Goal: Task Accomplishment & Management: Manage account settings

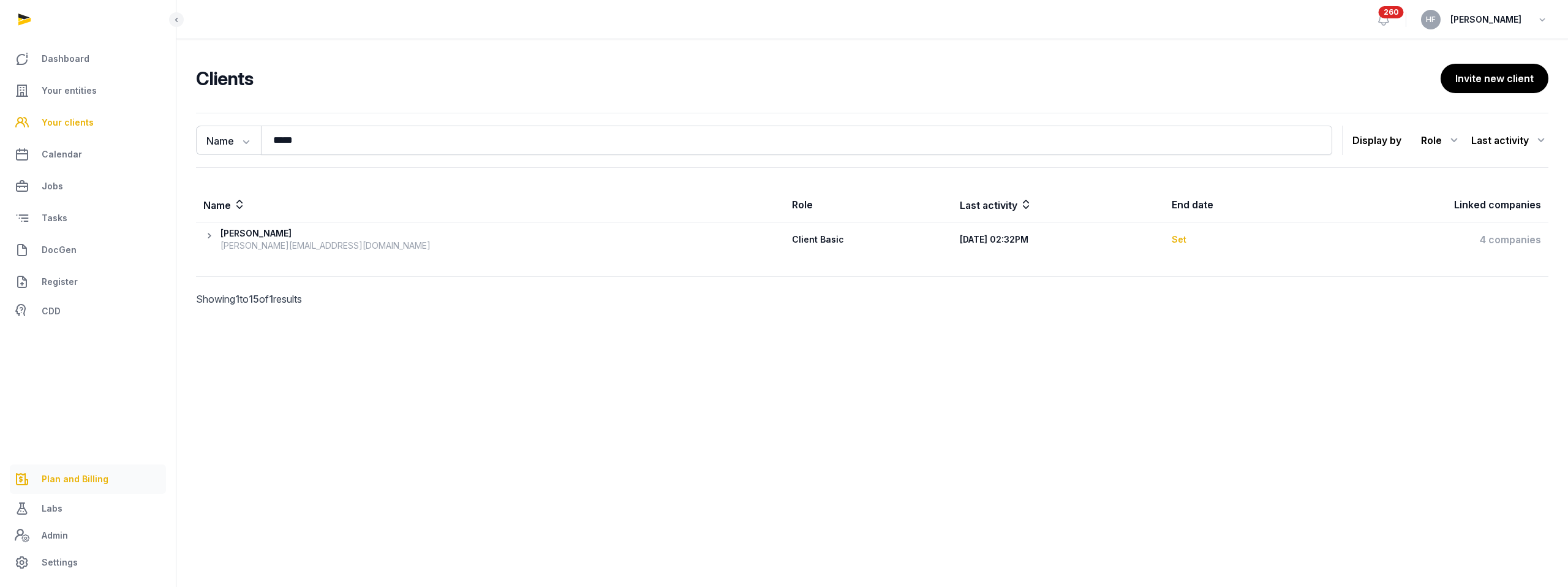
click at [99, 477] on span "Plan and Billing" at bounding box center [75, 479] width 67 height 14
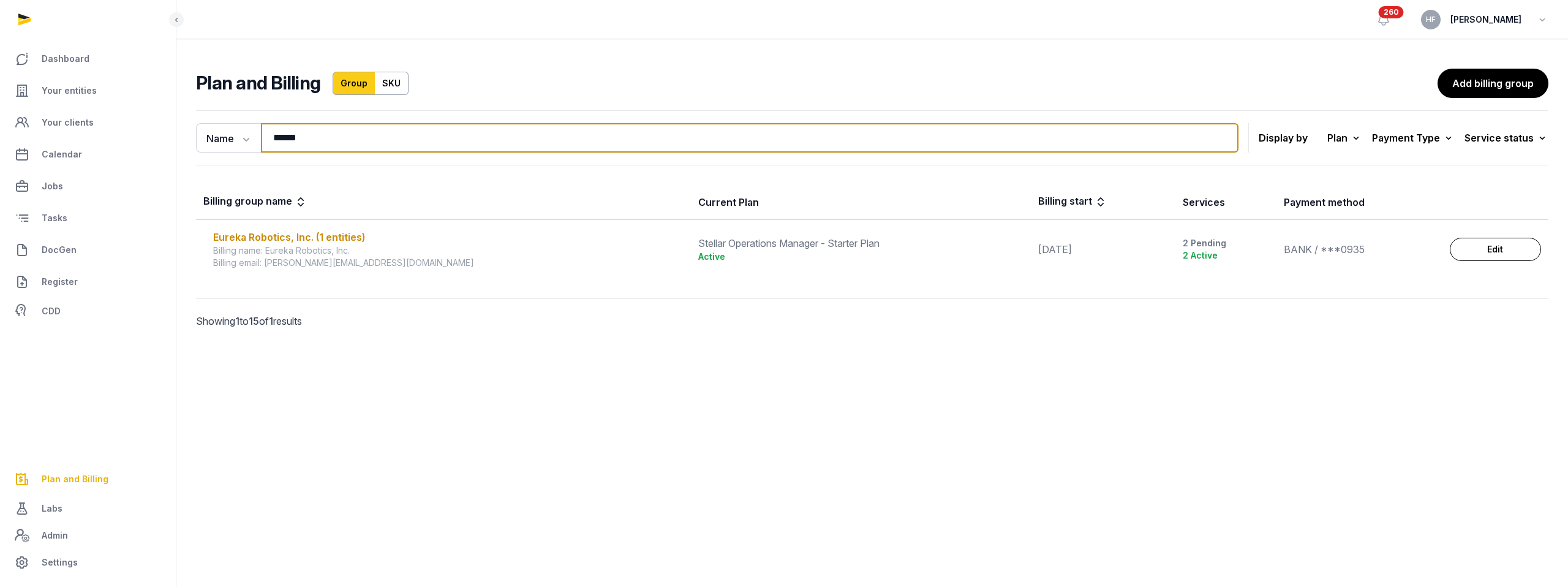
drag, startPoint x: 321, startPoint y: 135, endPoint x: 171, endPoint y: 137, distance: 150.0
click at [182, 135] on div "Name Name Email ****** Search Display by Plan All plans On Demand Plan Scale Pl…" at bounding box center [872, 236] width 1391 height 262
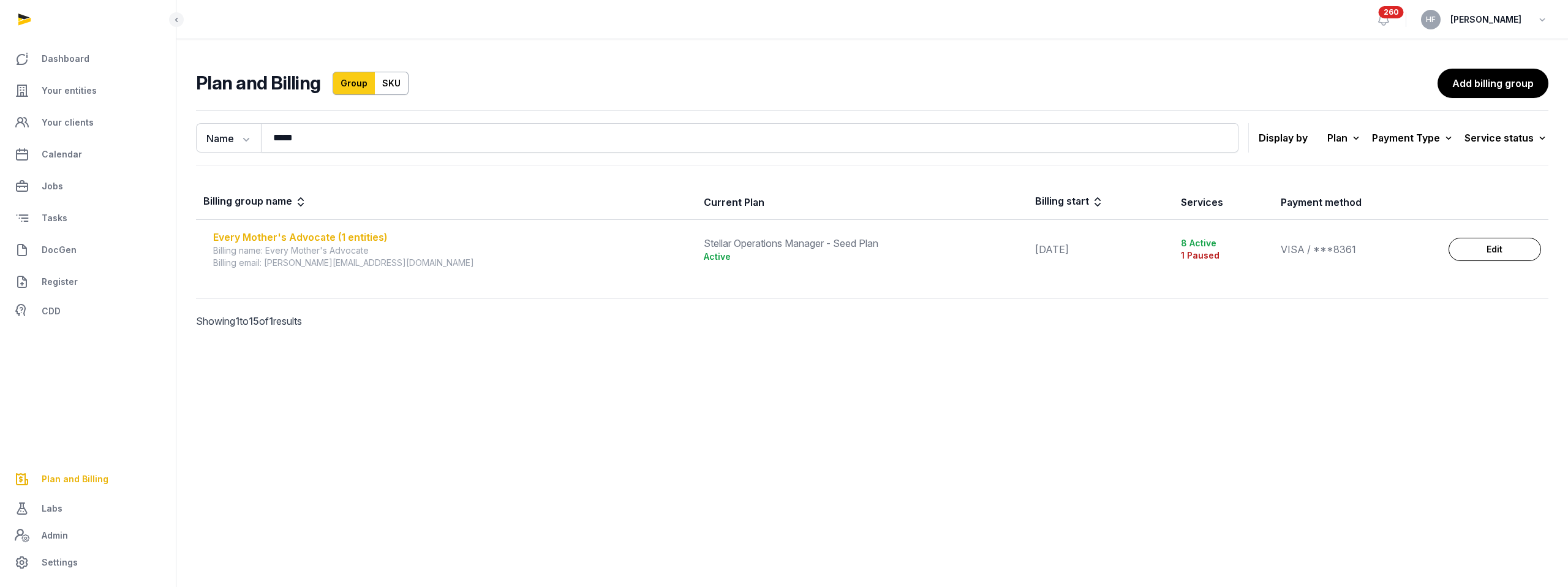
click at [327, 233] on div "Every Mother's Advocate (1 entities)" at bounding box center [451, 237] width 476 height 14
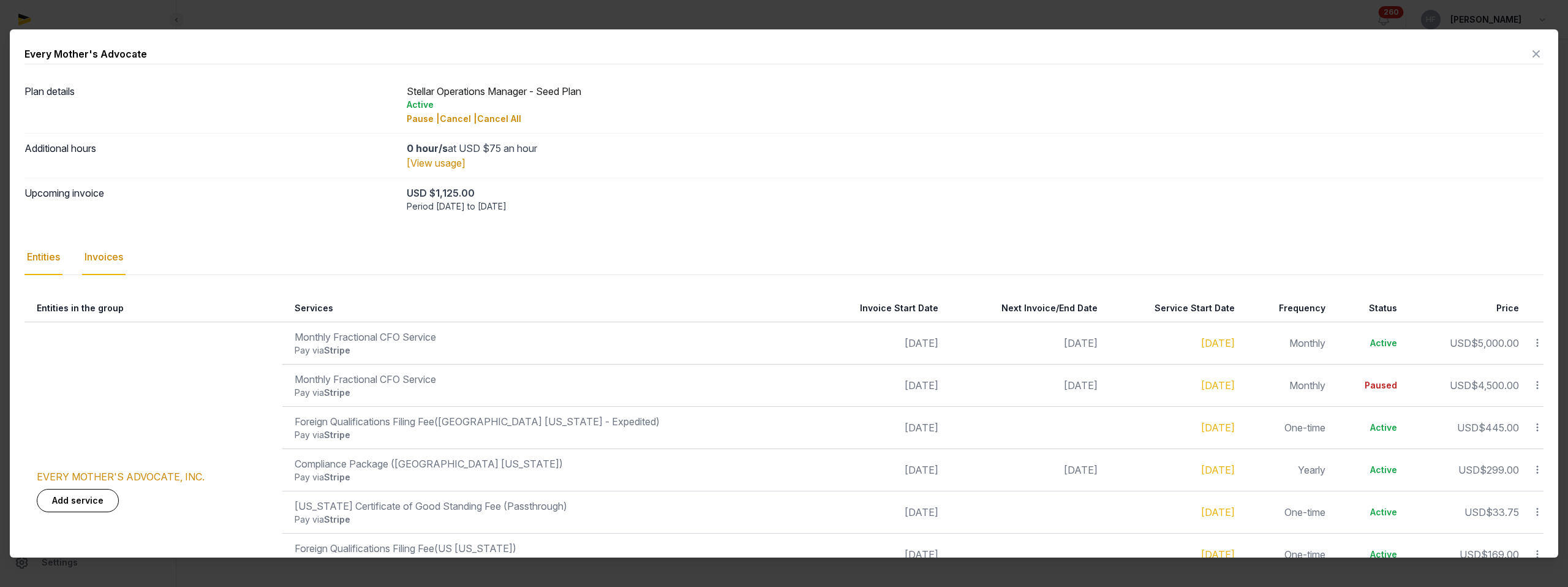
click at [113, 259] on div "Invoices" at bounding box center [103, 257] width 43 height 35
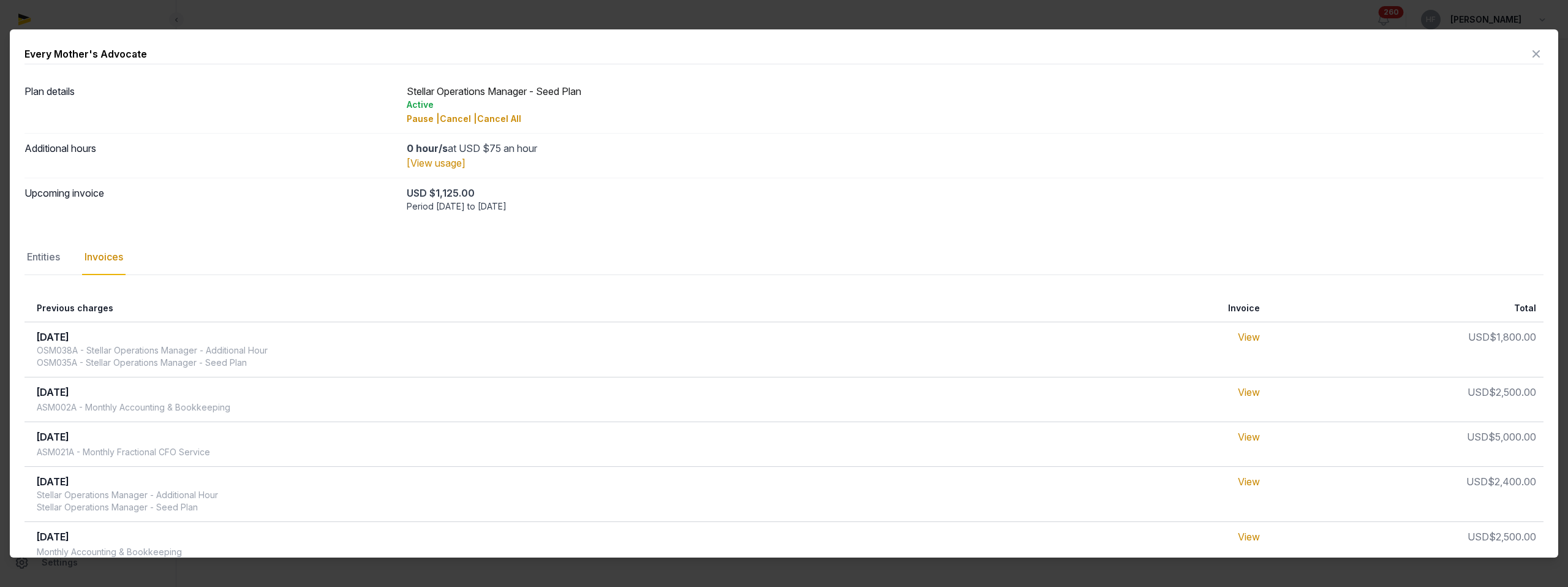
click at [1537, 49] on icon at bounding box center [1536, 54] width 14 height 20
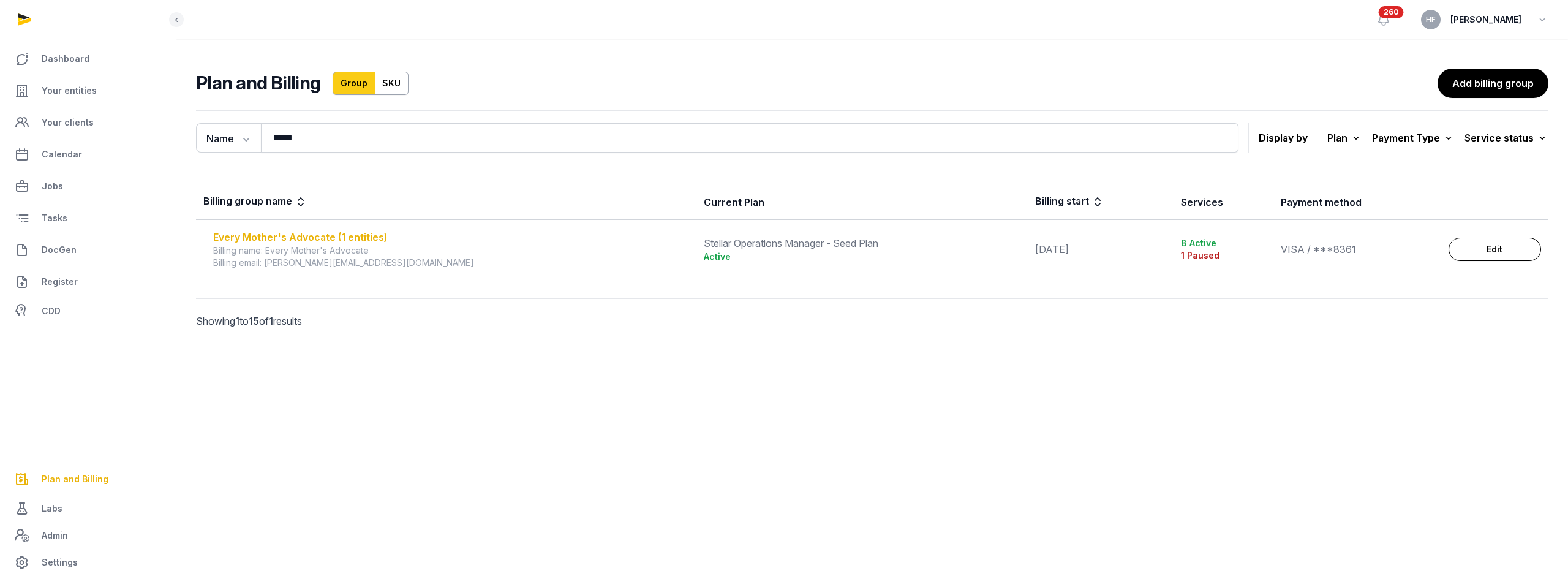
click at [361, 238] on div "Every Mother's Advocate (1 entities)" at bounding box center [451, 237] width 476 height 14
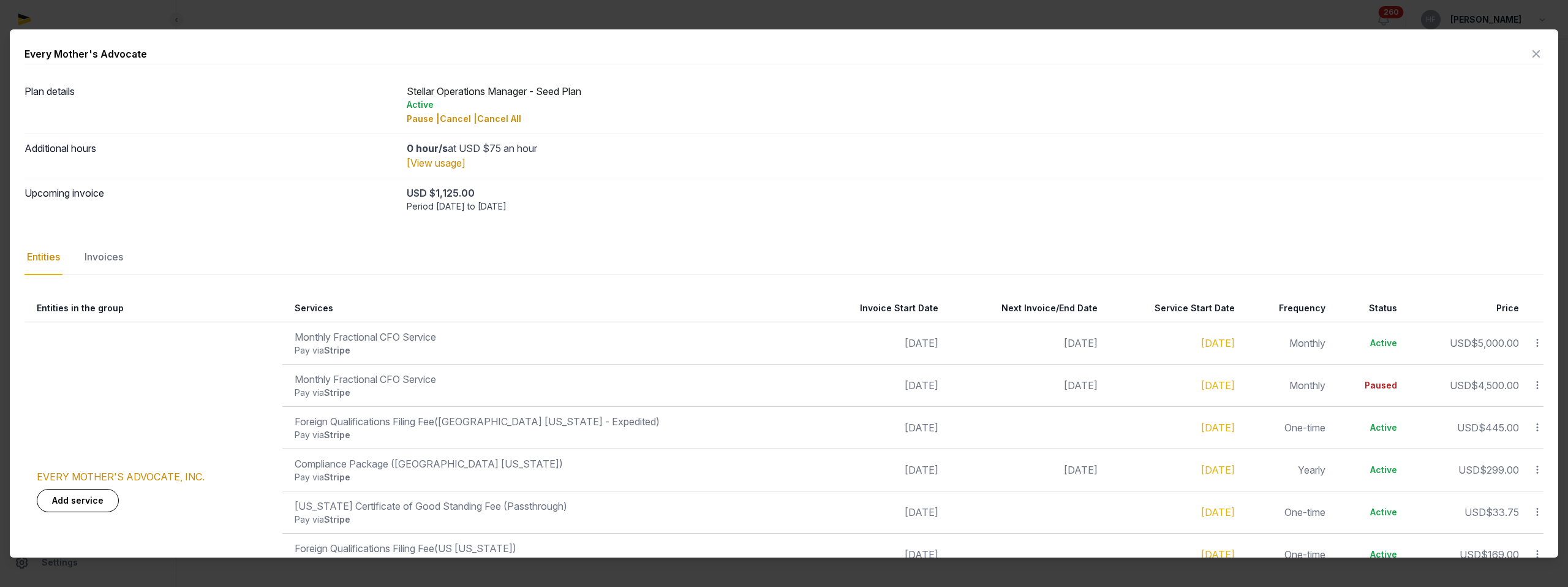
scroll to position [117, 0]
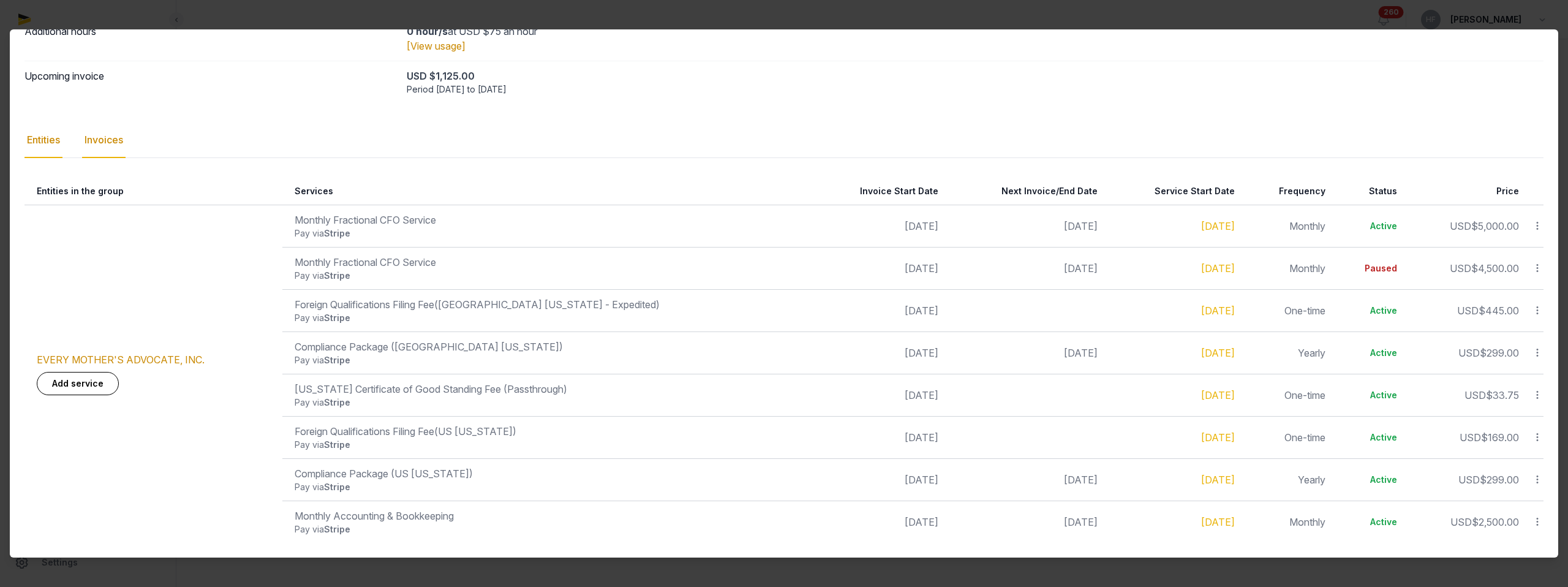
click at [117, 139] on div "Invoices" at bounding box center [103, 140] width 43 height 35
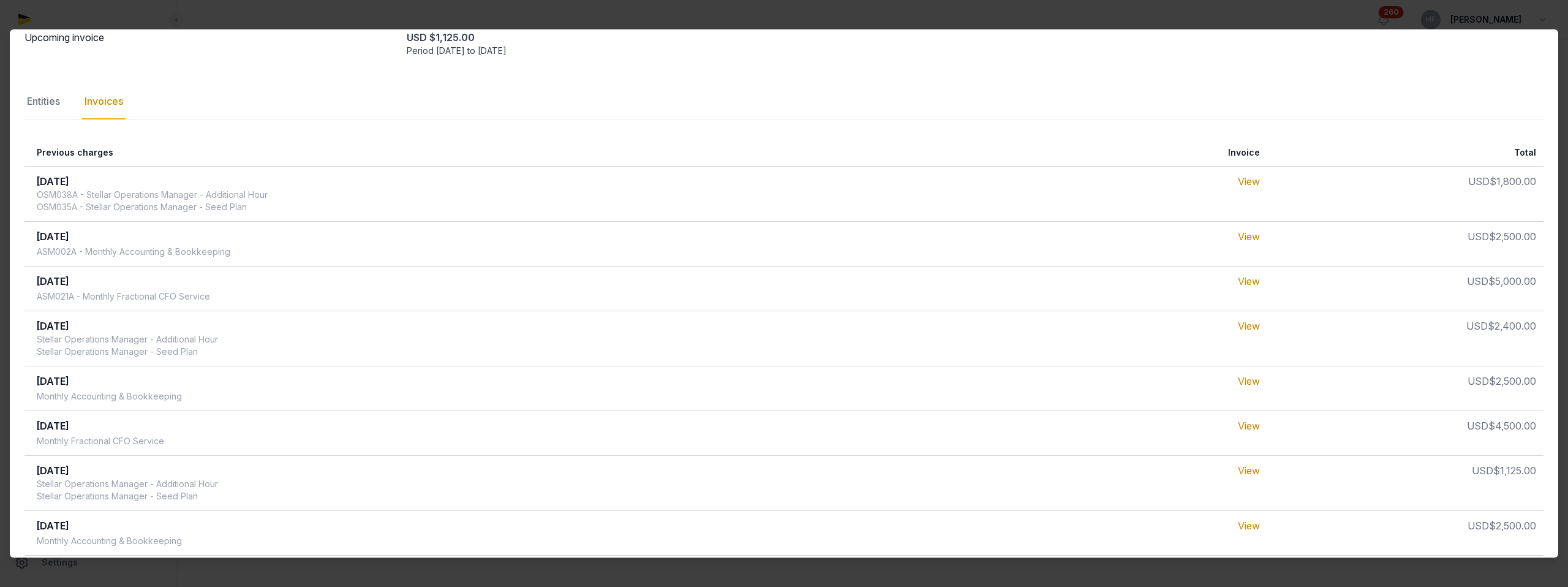
scroll to position [0, 0]
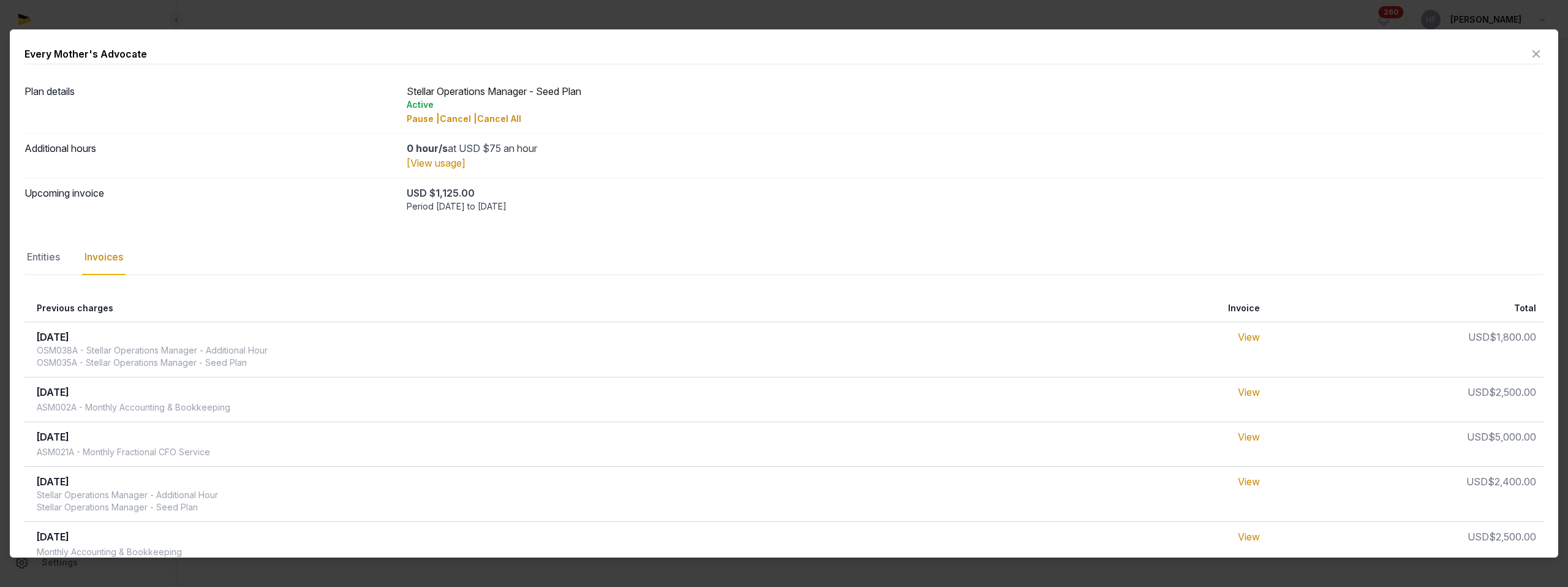
click at [1538, 54] on icon at bounding box center [1536, 54] width 14 height 20
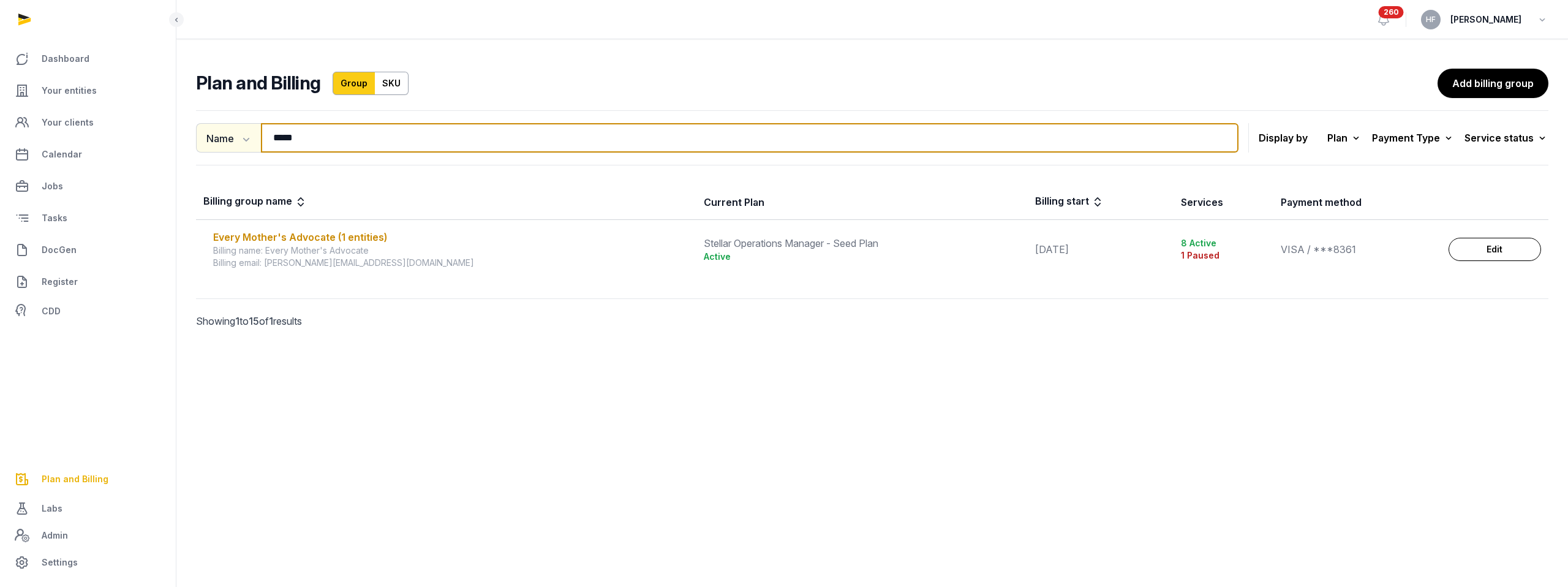
drag, startPoint x: 327, startPoint y: 142, endPoint x: 218, endPoint y: 142, distance: 109.0
click at [222, 142] on div "Name Name Email ***** Search" at bounding box center [717, 137] width 1042 height 29
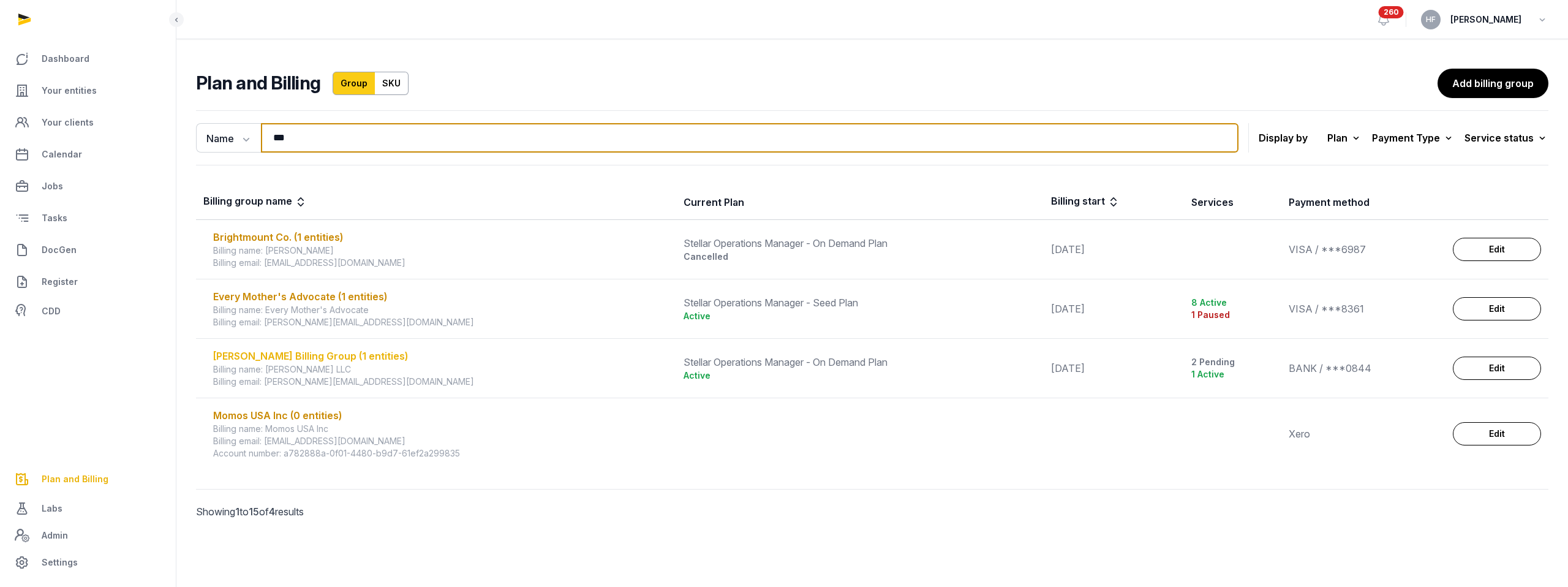
type input "***"
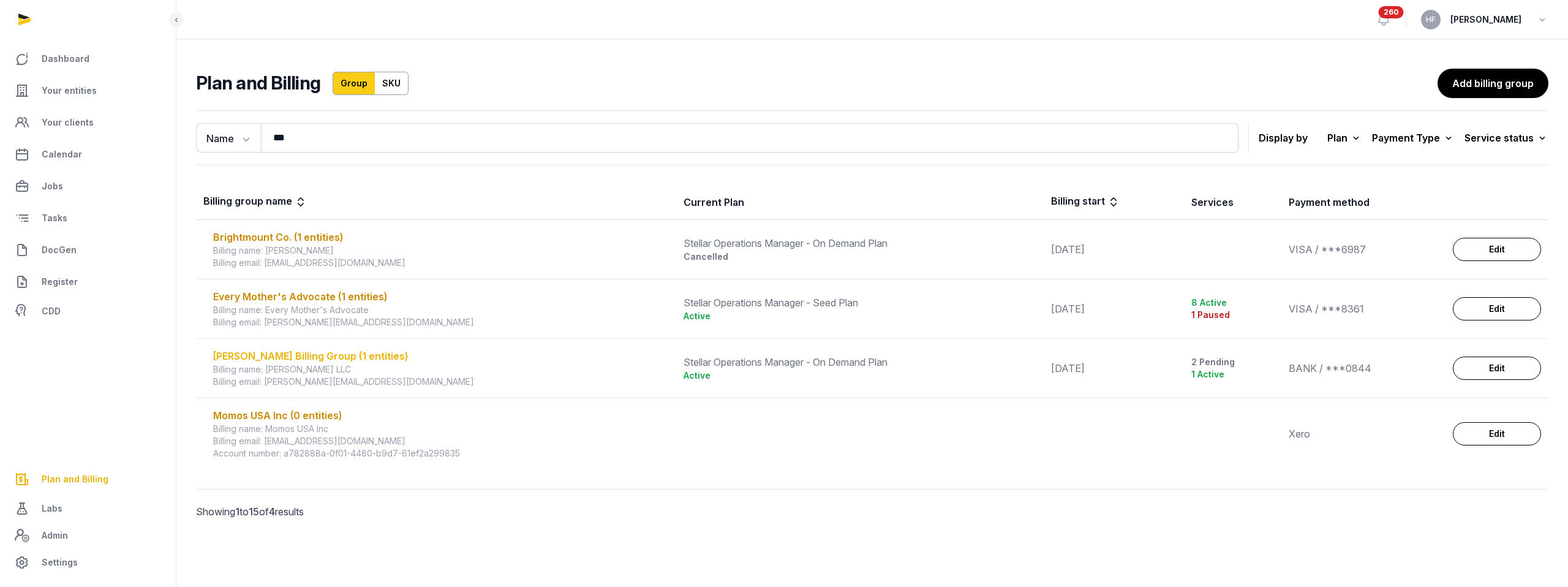
click at [351, 353] on div "[PERSON_NAME] Billing Group (1 entities)" at bounding box center [441, 356] width 456 height 14
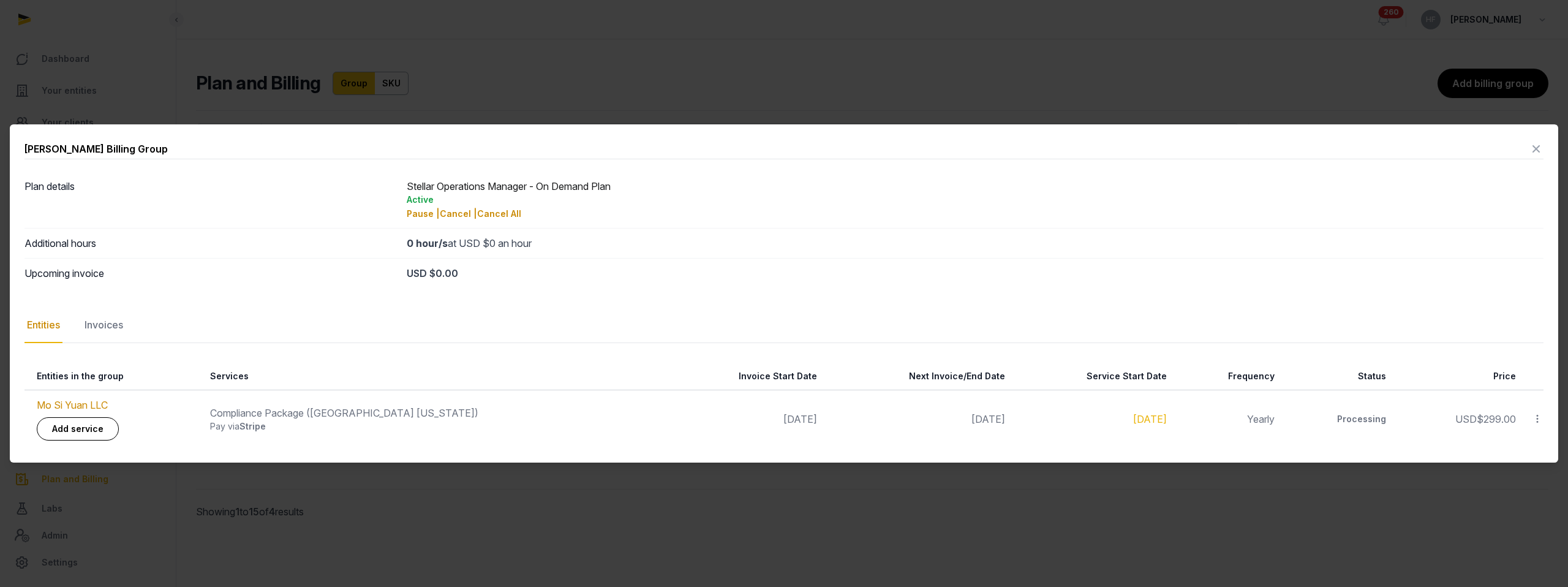
click at [1539, 151] on icon at bounding box center [1536, 149] width 14 height 20
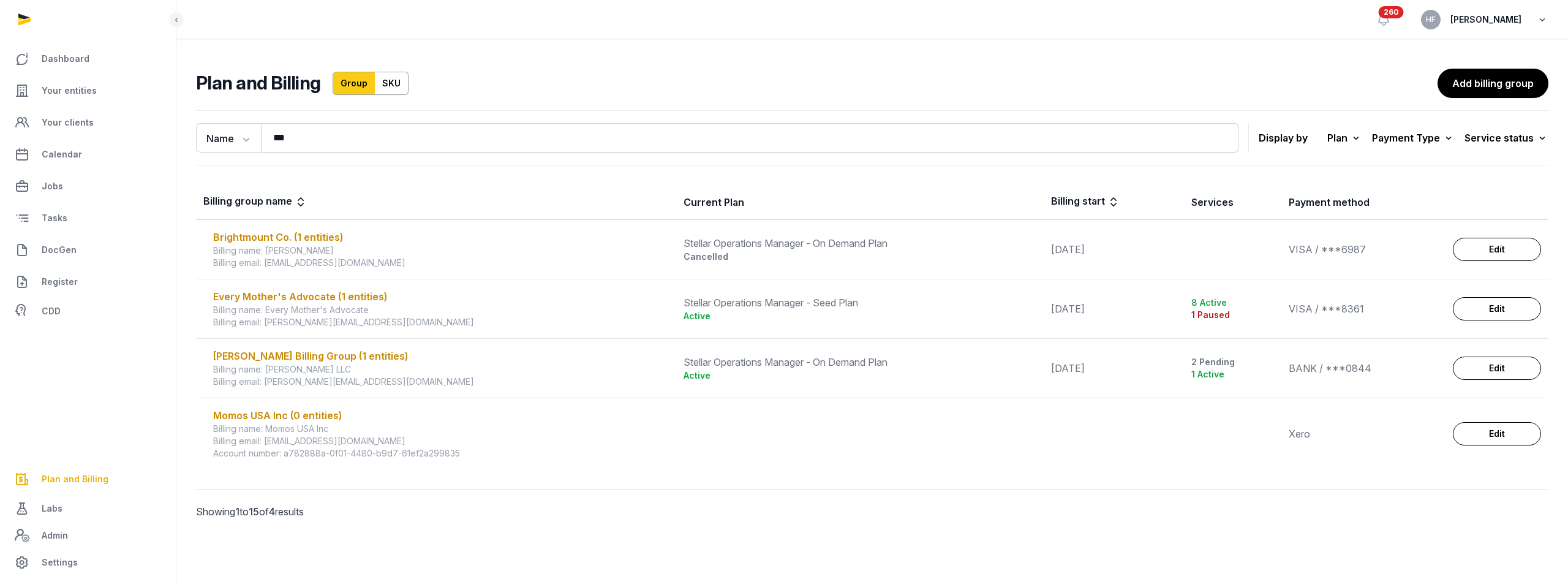
click at [1546, 16] on icon "button" at bounding box center [1542, 20] width 12 height 17
click at [328, 363] on div "Billing name: [PERSON_NAME] LLC" at bounding box center [441, 369] width 456 height 12
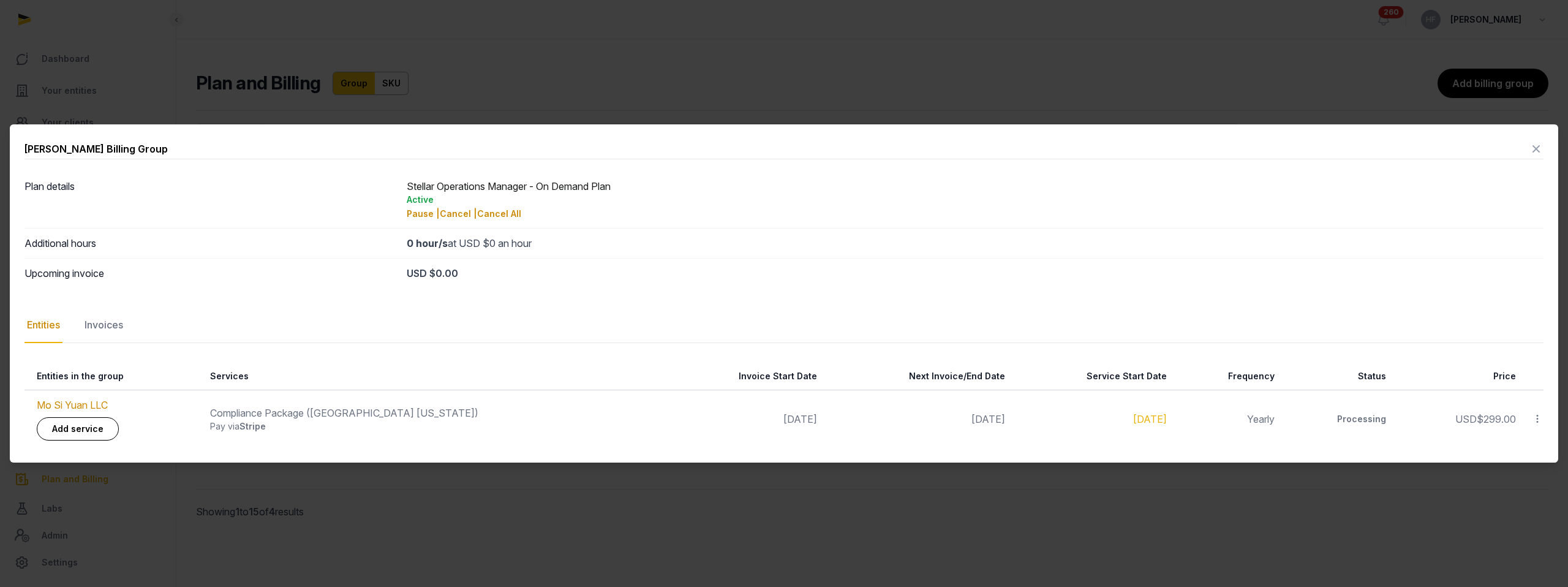
click at [1536, 148] on icon at bounding box center [1536, 149] width 14 height 20
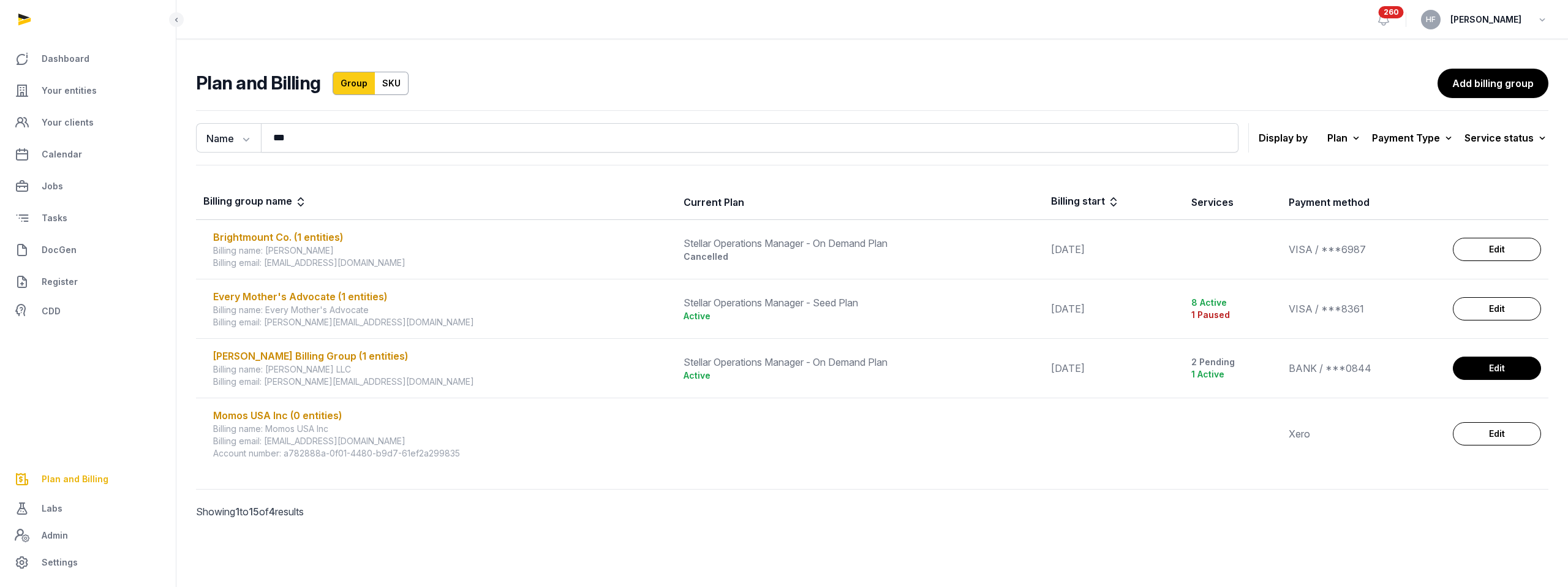
click at [1493, 364] on link "Edit" at bounding box center [1497, 368] width 88 height 24
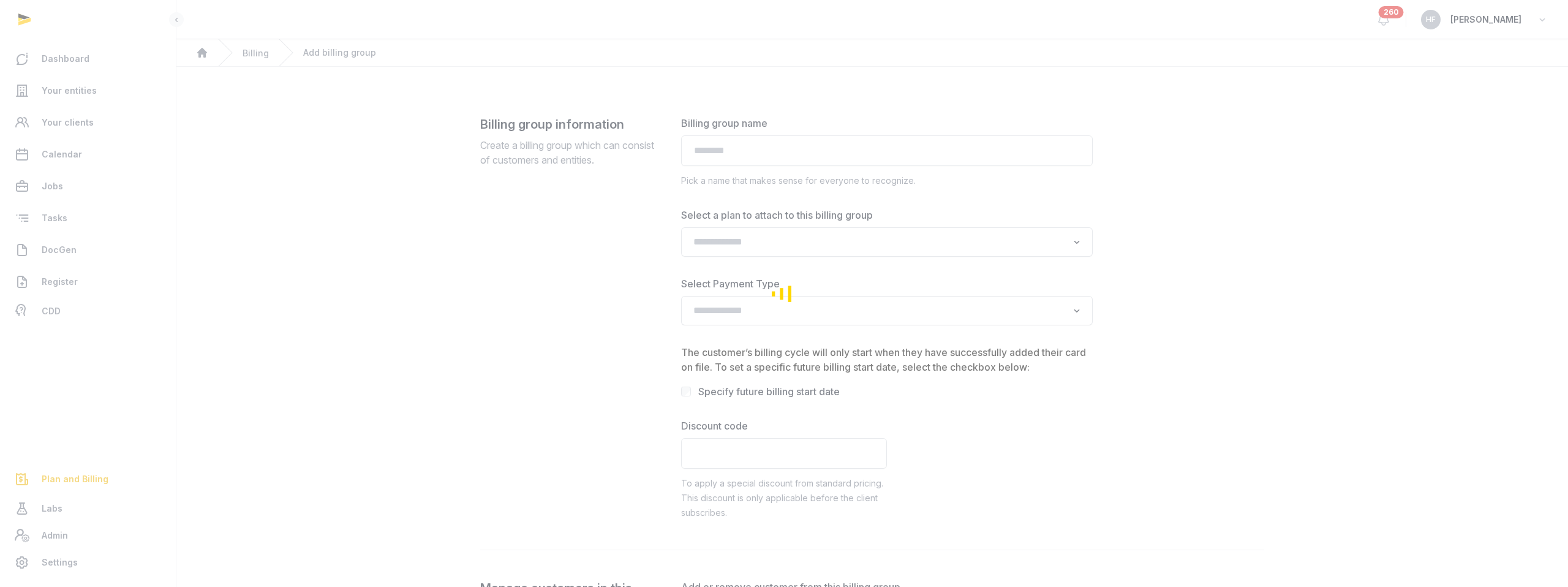
type input "**********"
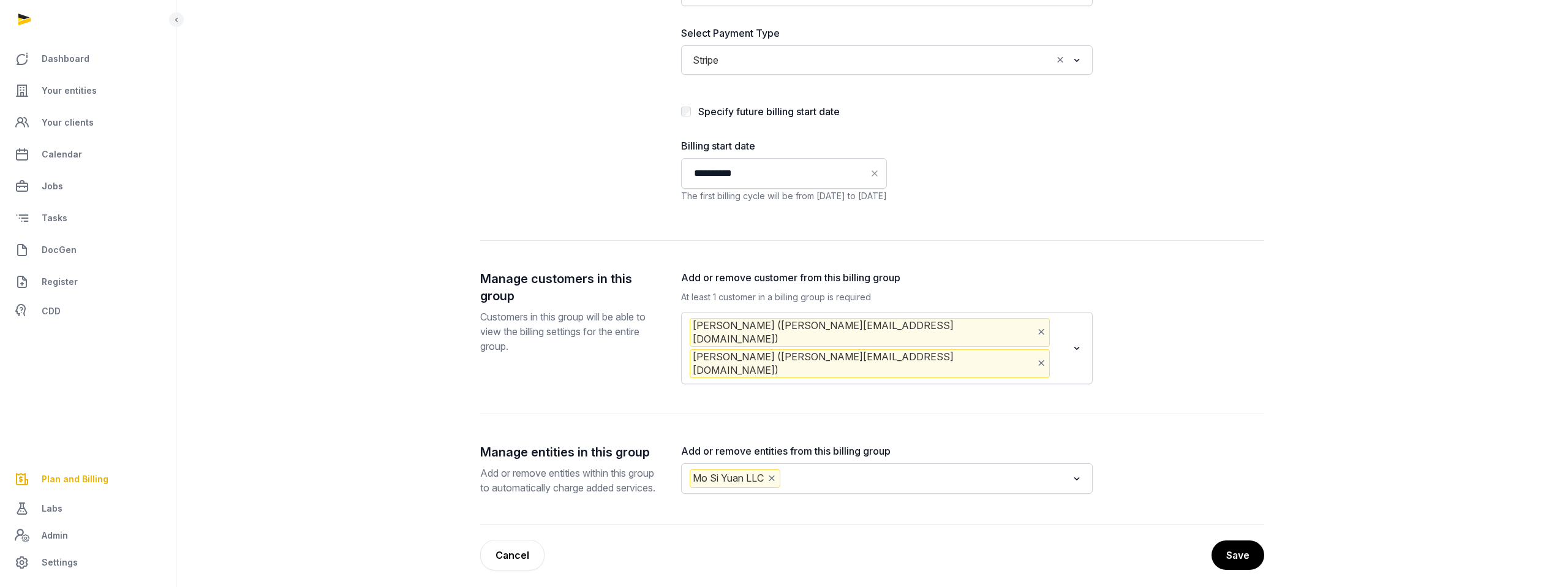
scroll to position [267, 0]
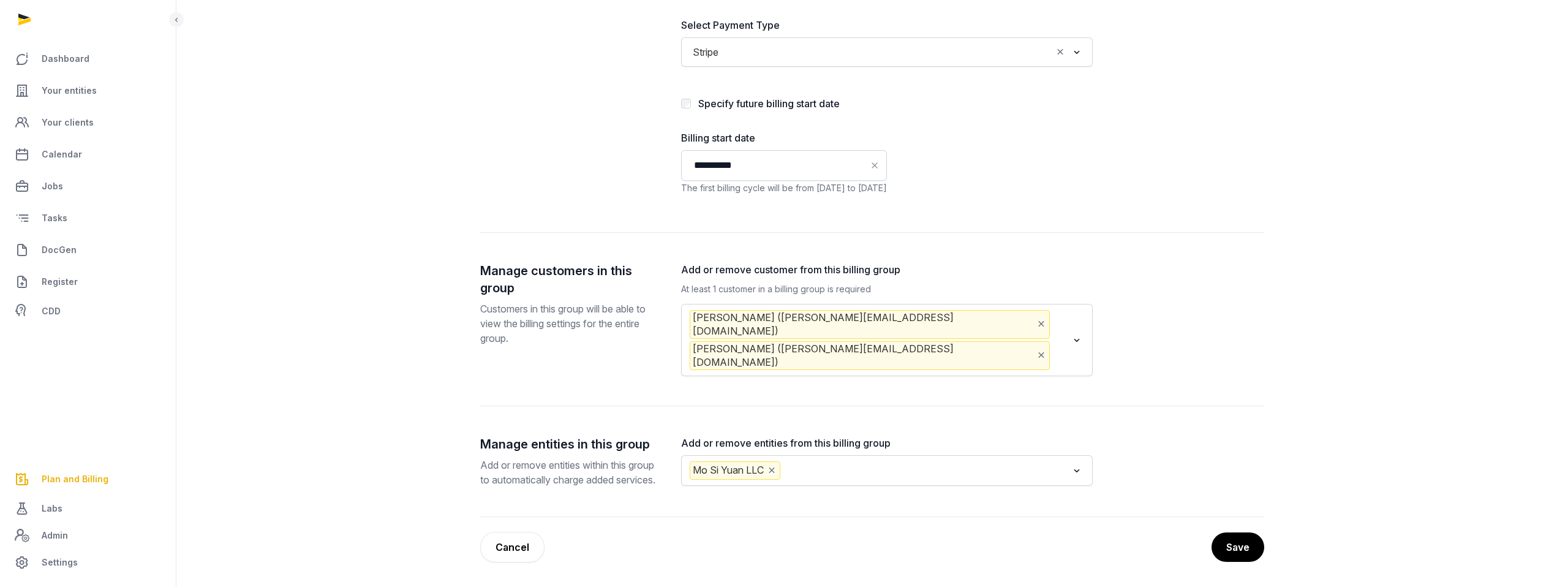
click at [826, 461] on input "Search for option" at bounding box center [924, 471] width 285 height 18
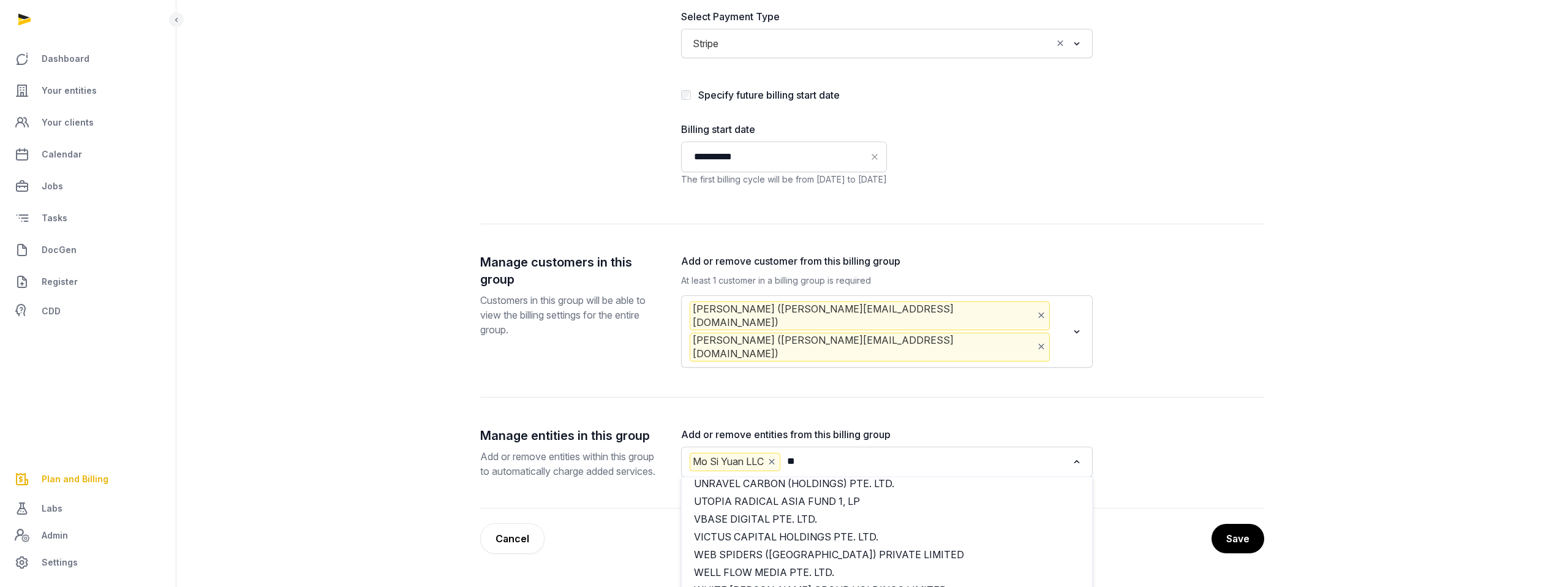
scroll to position [0, 0]
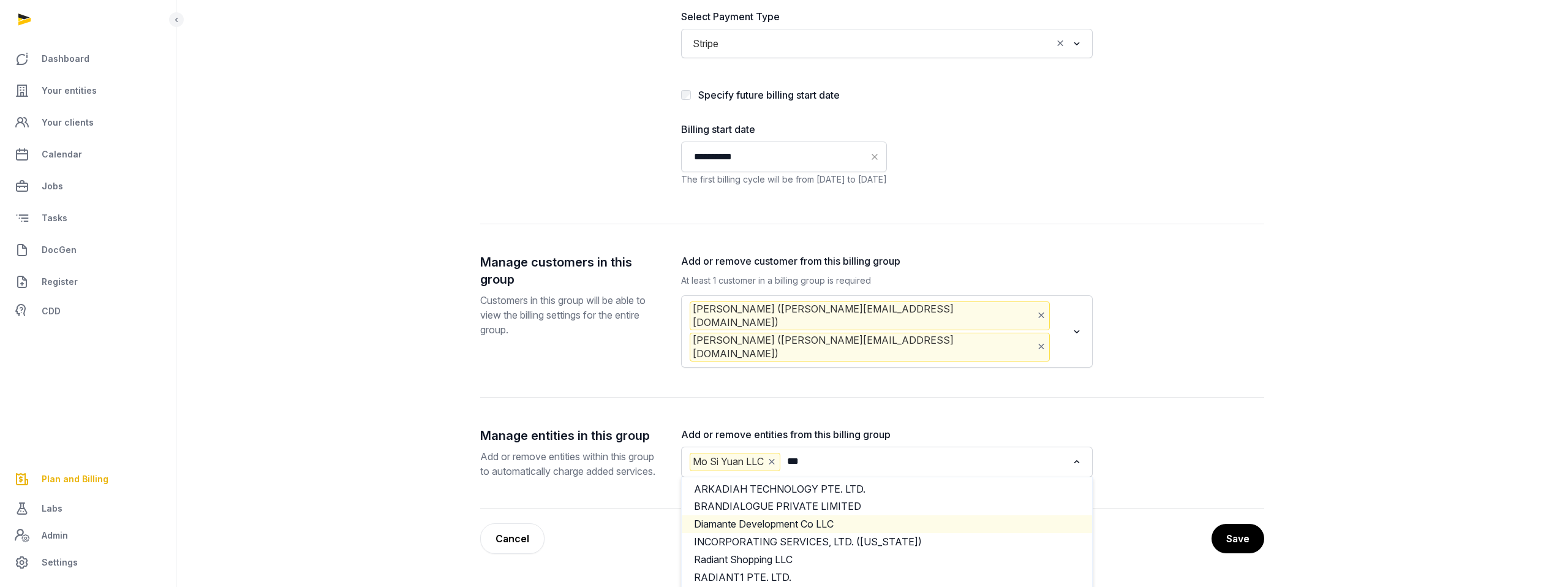
click at [820, 516] on li "Diamante Development Co LLC" at bounding box center [886, 524] width 410 height 18
type input "***"
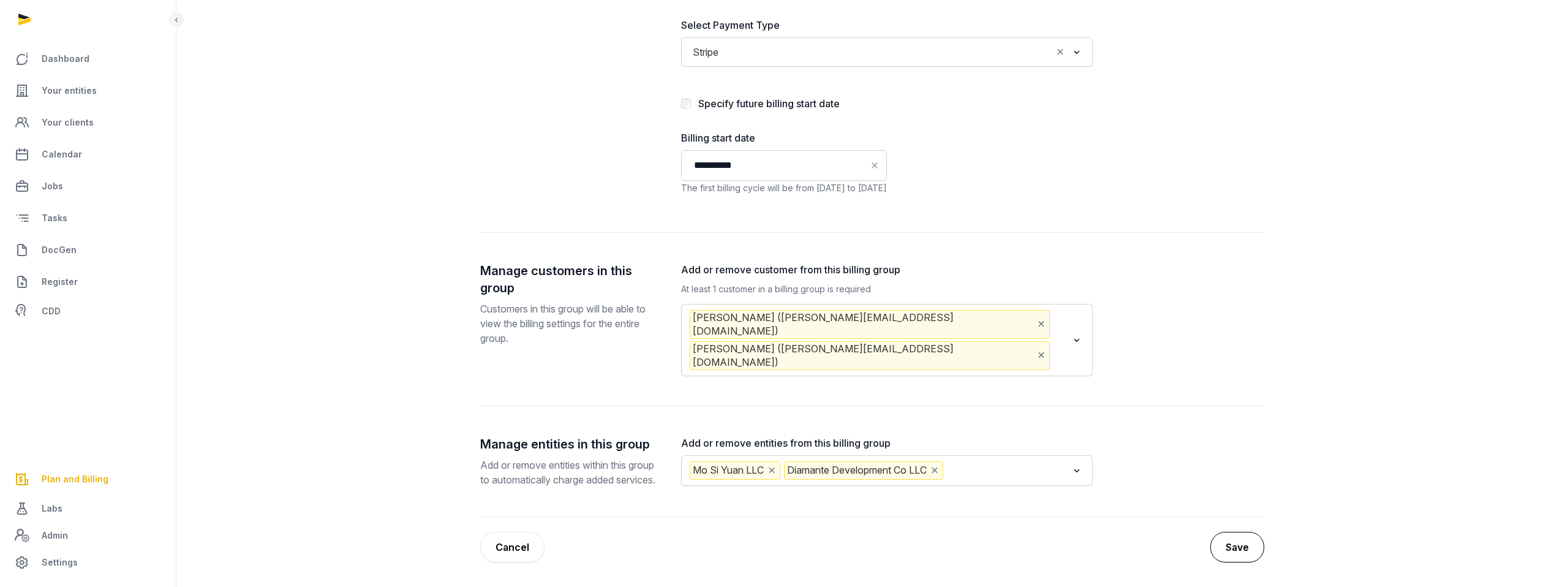
click at [1242, 537] on button "Save" at bounding box center [1237, 547] width 54 height 31
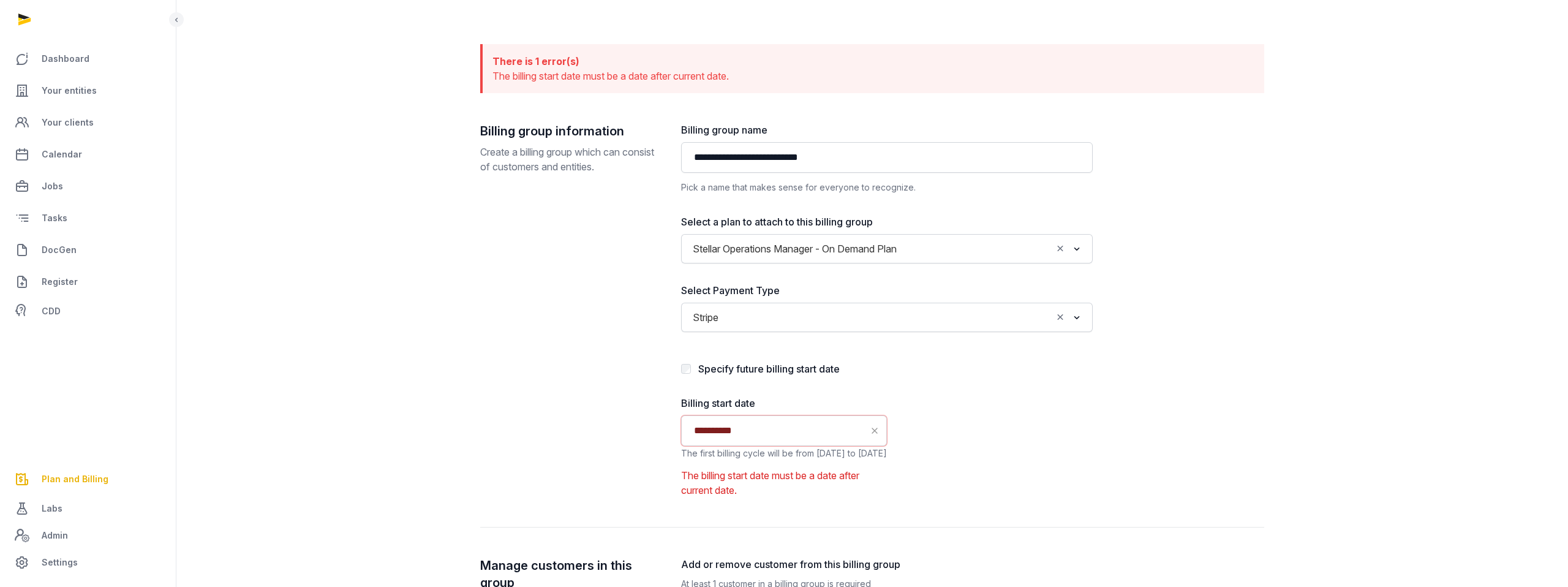
scroll to position [124, 0]
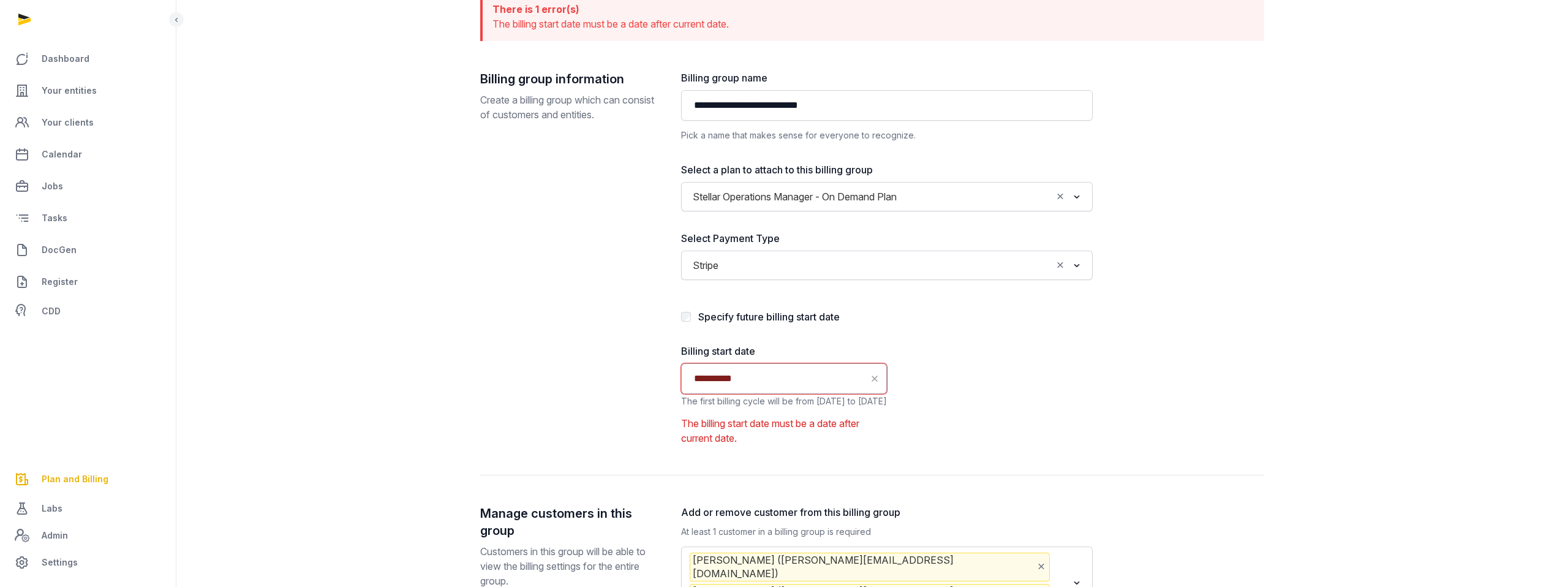
click at [773, 375] on input "**********" at bounding box center [784, 378] width 206 height 31
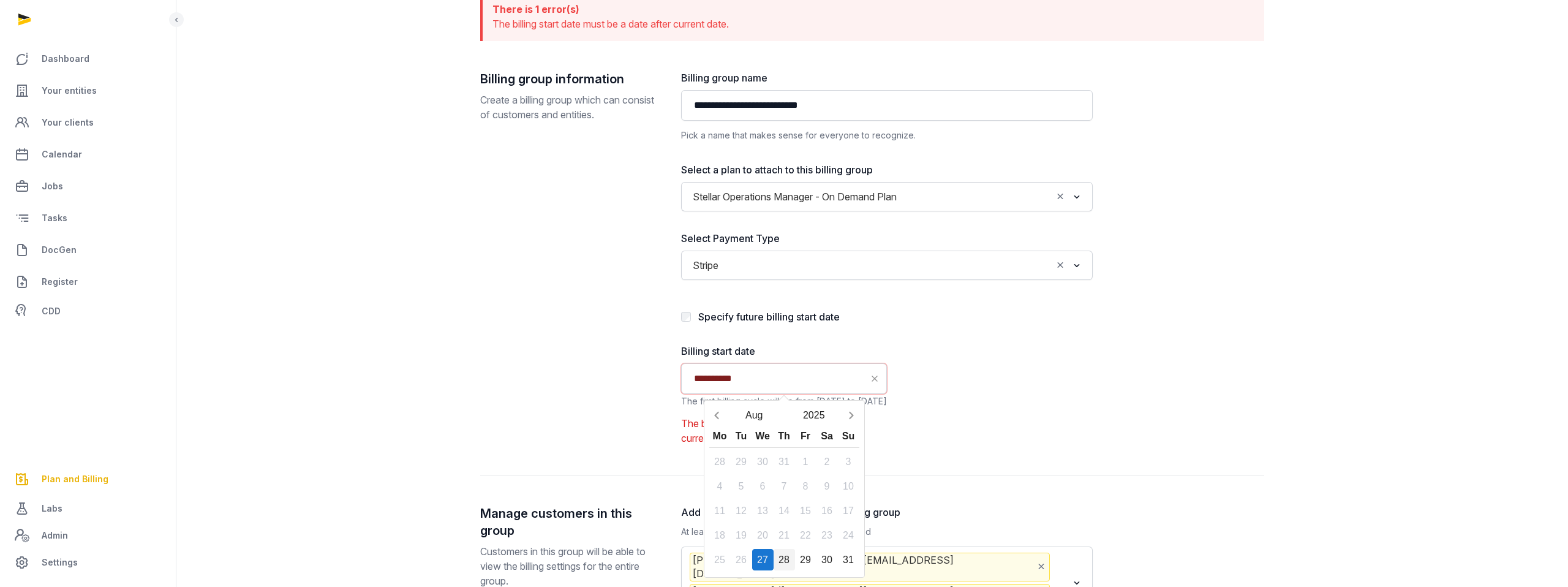
click at [783, 552] on div "28" at bounding box center [784, 560] width 22 height 22
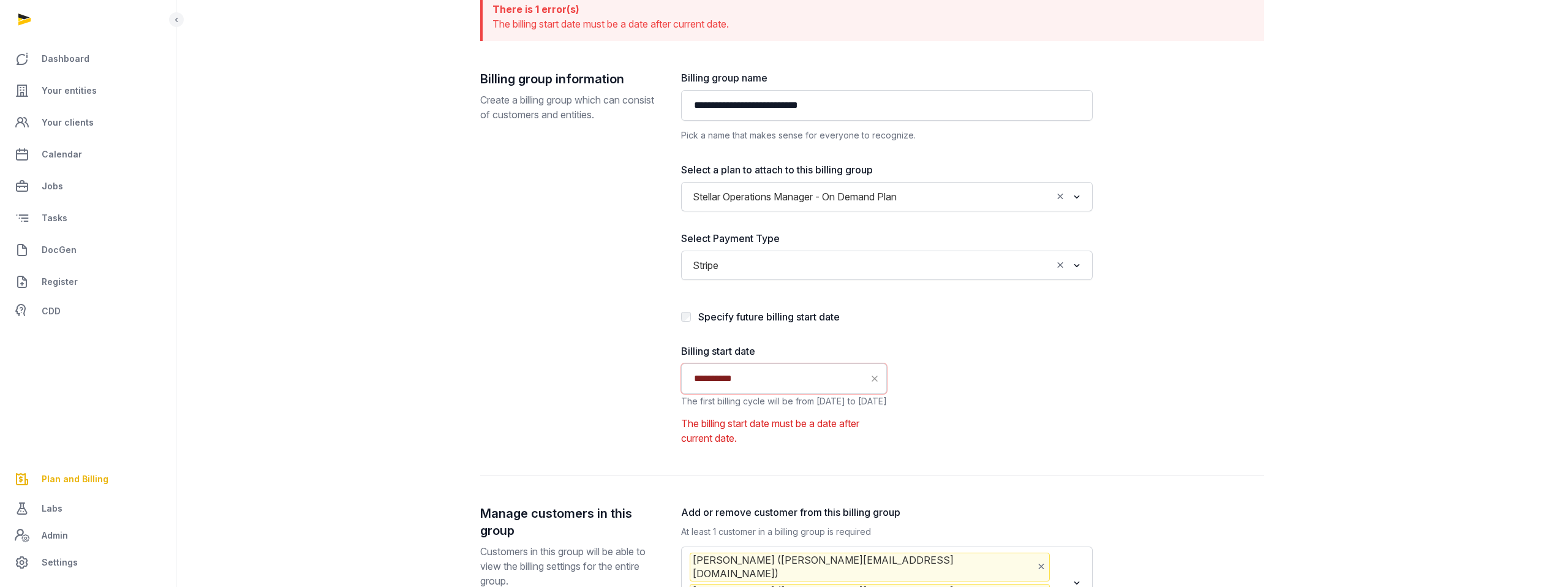
scroll to position [375, 0]
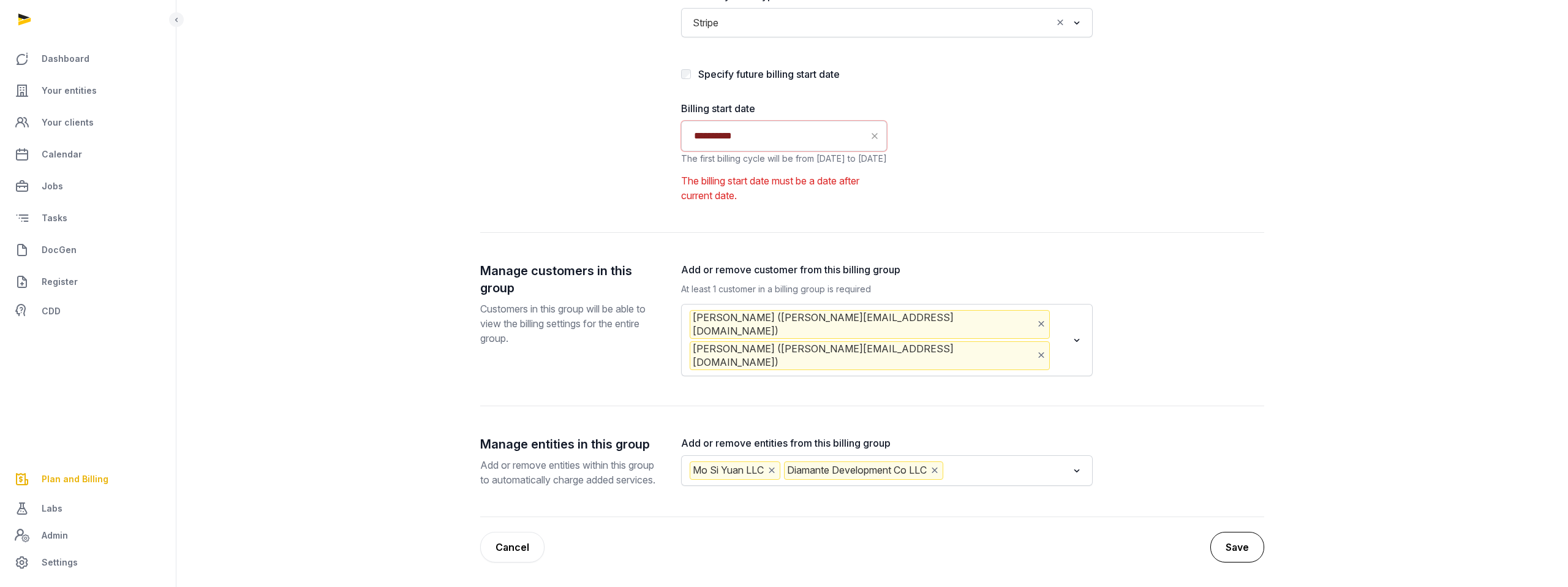
click at [1224, 540] on button "Save" at bounding box center [1237, 547] width 54 height 31
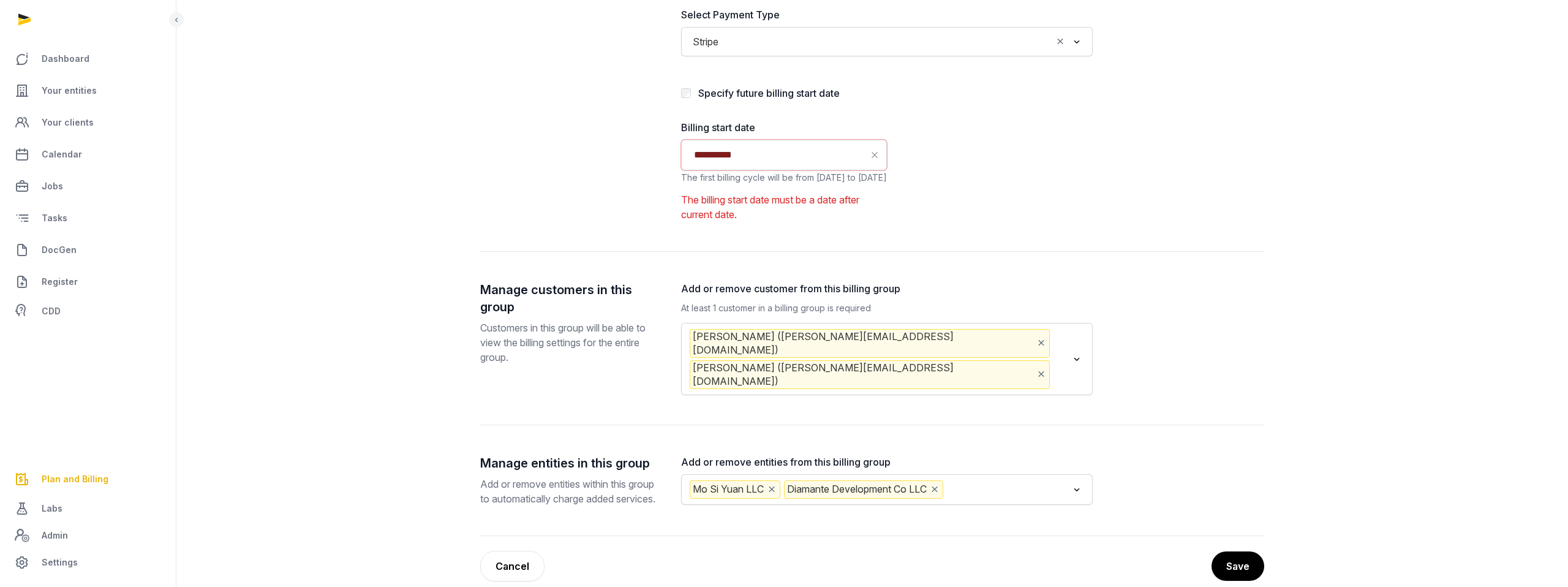
scroll to position [356, 0]
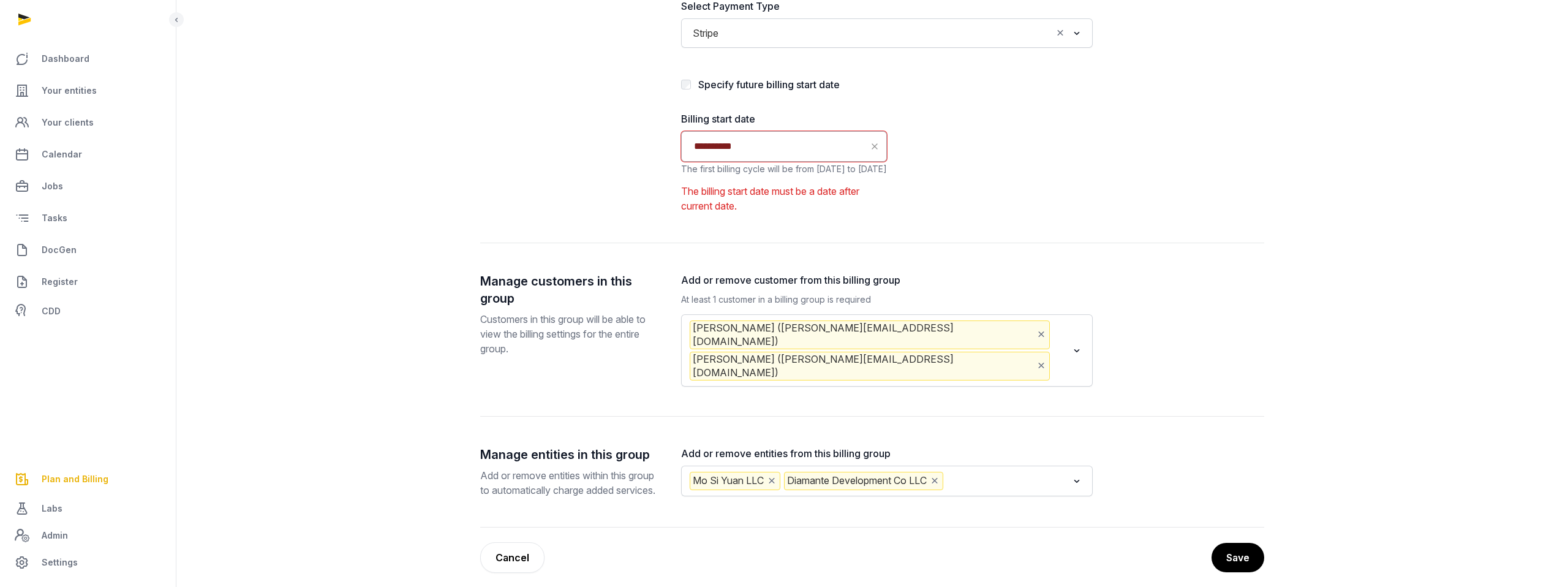
click at [792, 145] on input "**********" at bounding box center [784, 146] width 206 height 31
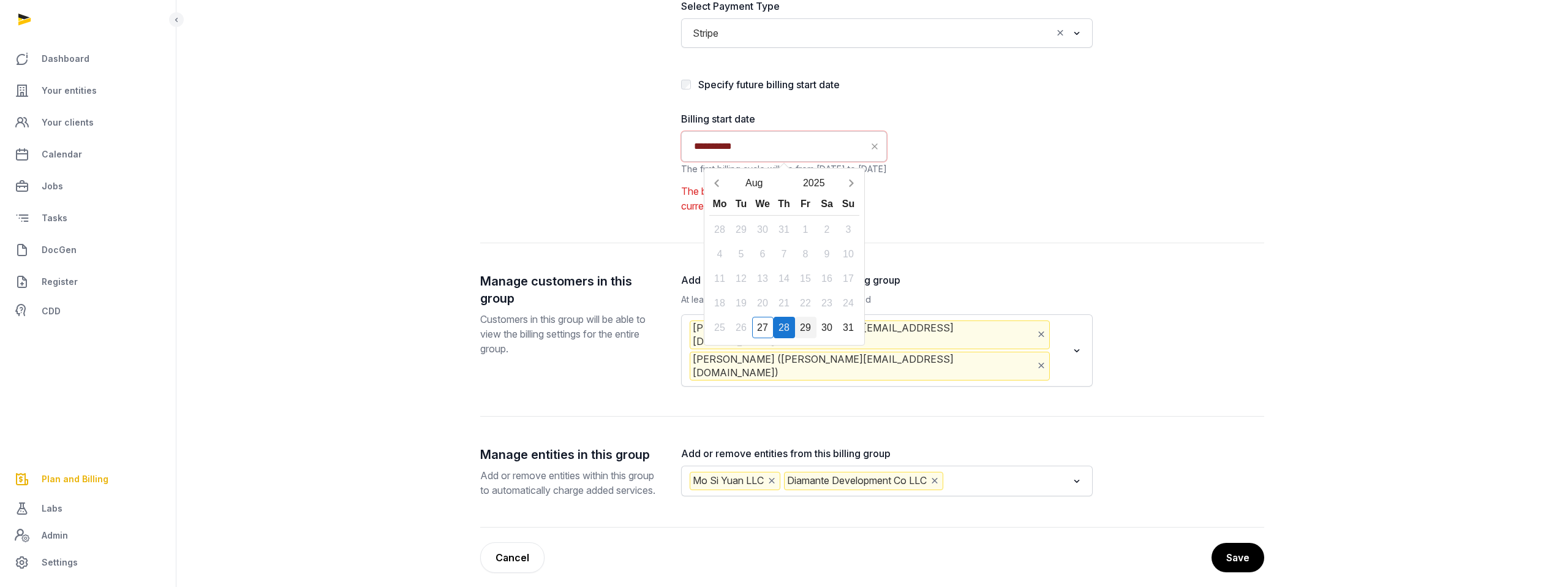
click at [808, 318] on div "29" at bounding box center [805, 327] width 22 height 22
type input "**********"
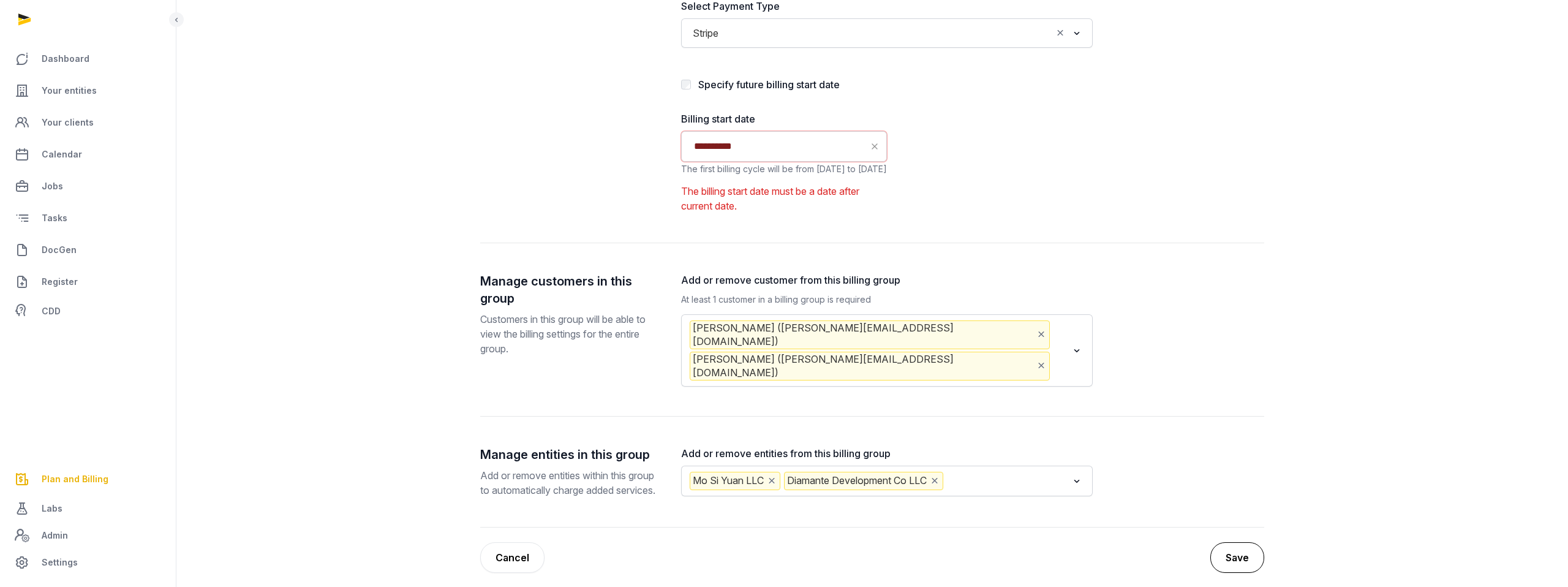
click at [1236, 566] on button "Save" at bounding box center [1237, 558] width 54 height 31
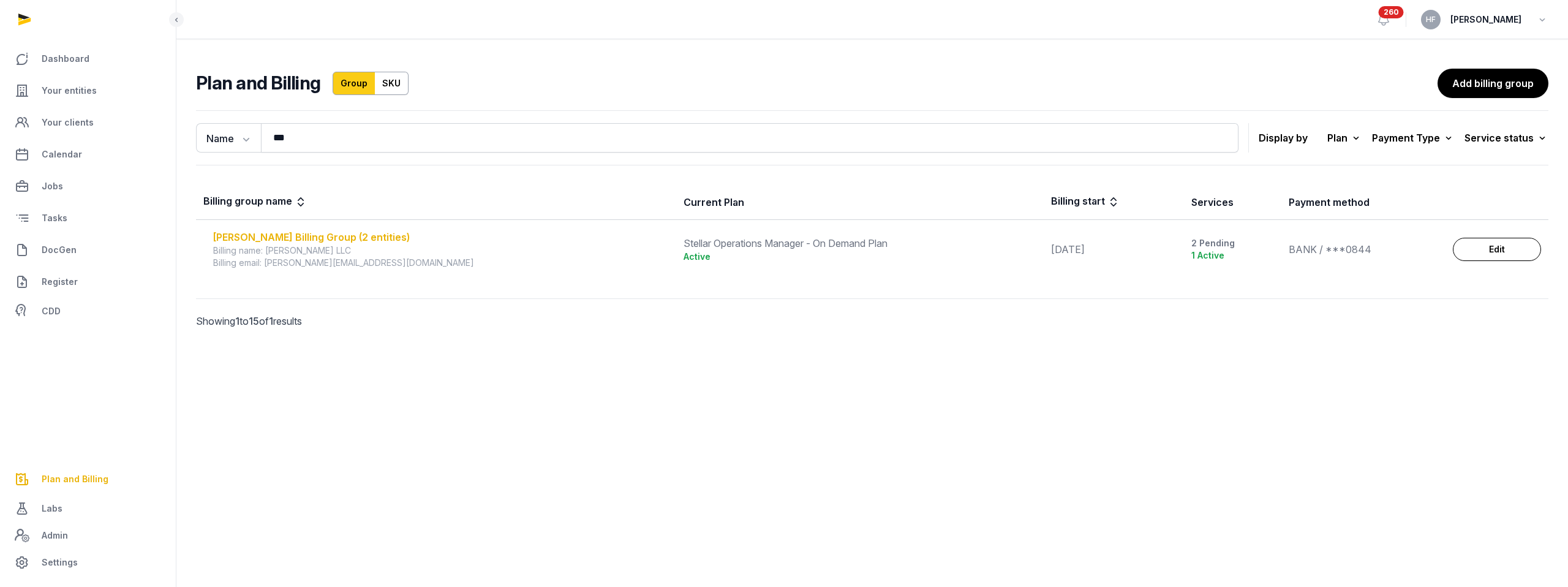
click at [389, 236] on div "[PERSON_NAME] Billing Group (2 entities)" at bounding box center [441, 237] width 456 height 14
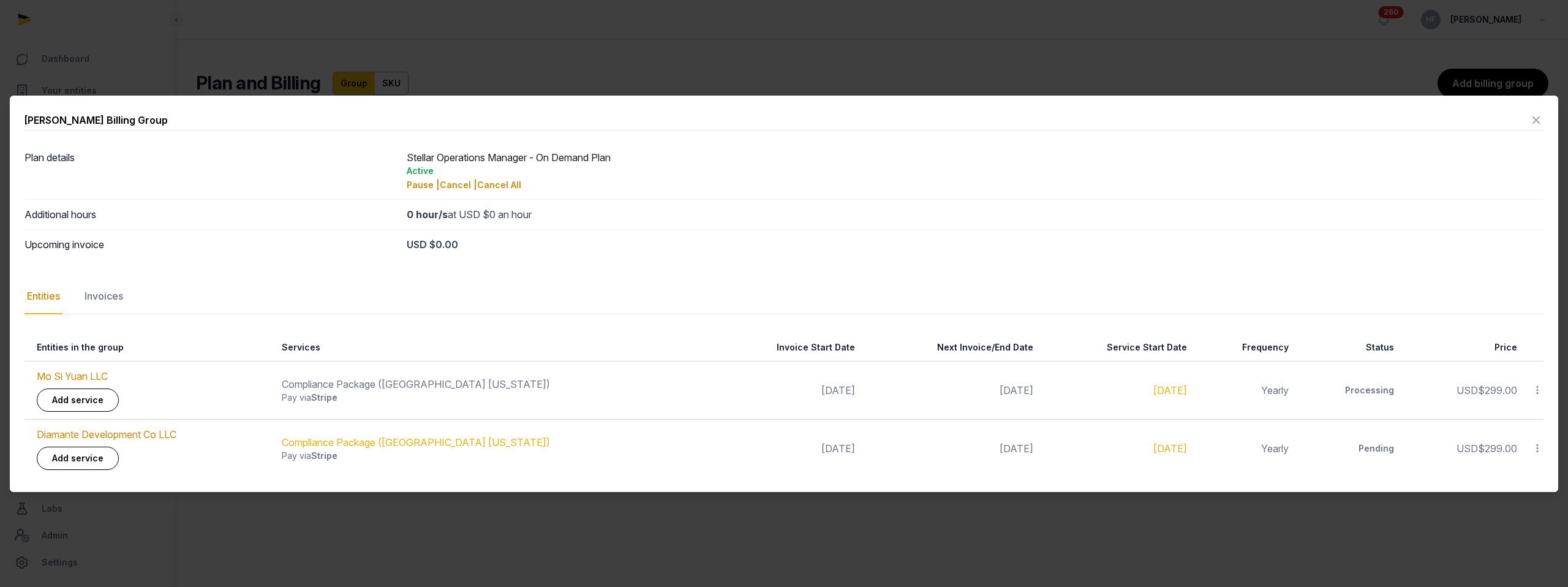
click at [1537, 118] on icon at bounding box center [1536, 120] width 14 height 20
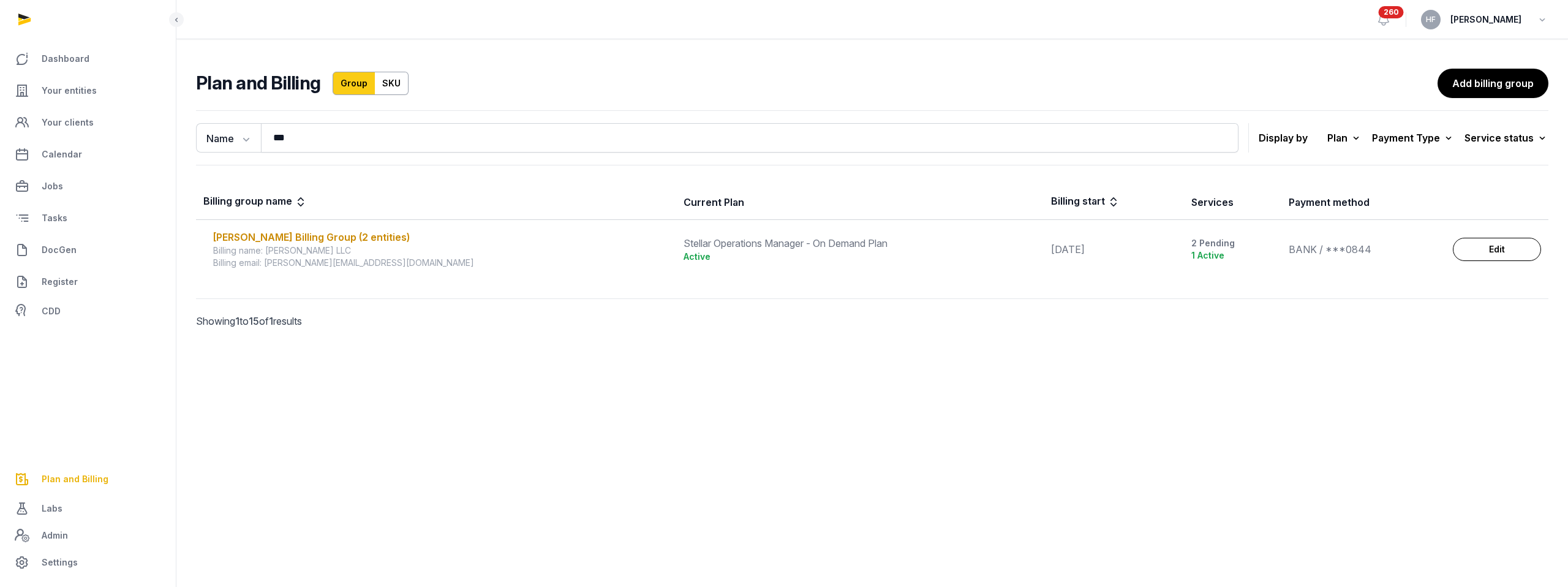
click at [1525, 249] on link "Edit" at bounding box center [1497, 249] width 88 height 24
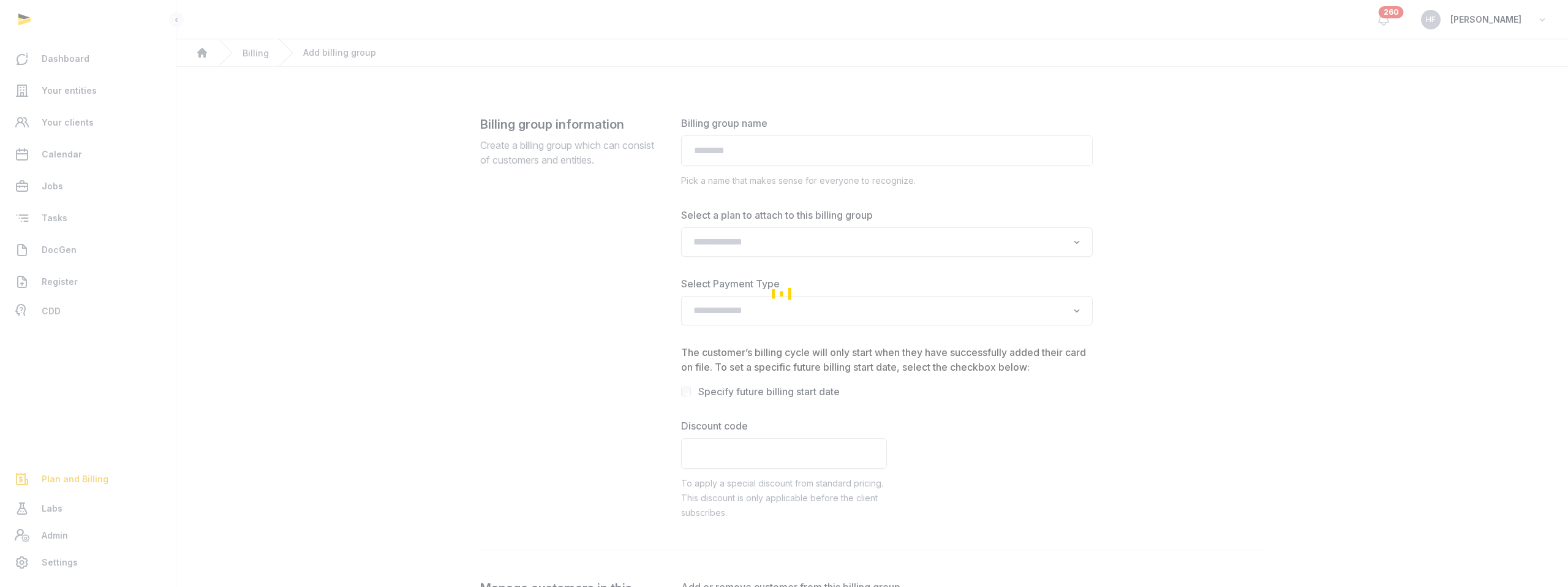
type input "**********"
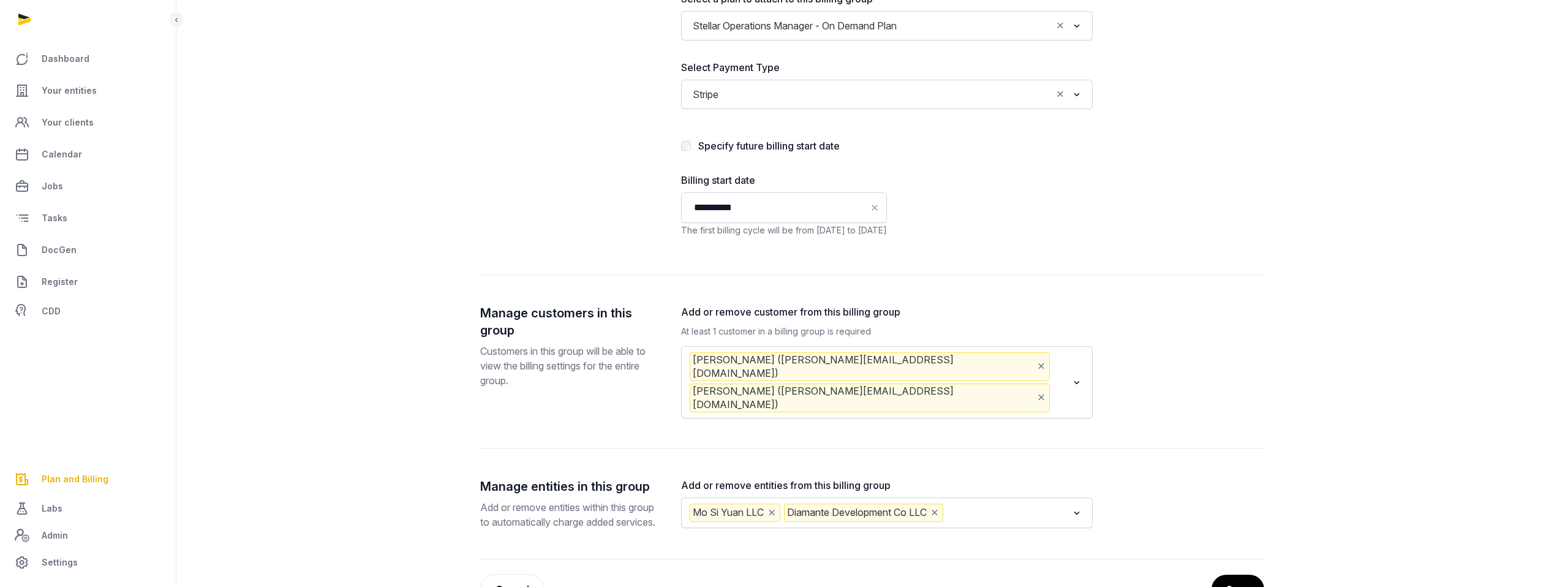
scroll to position [267, 0]
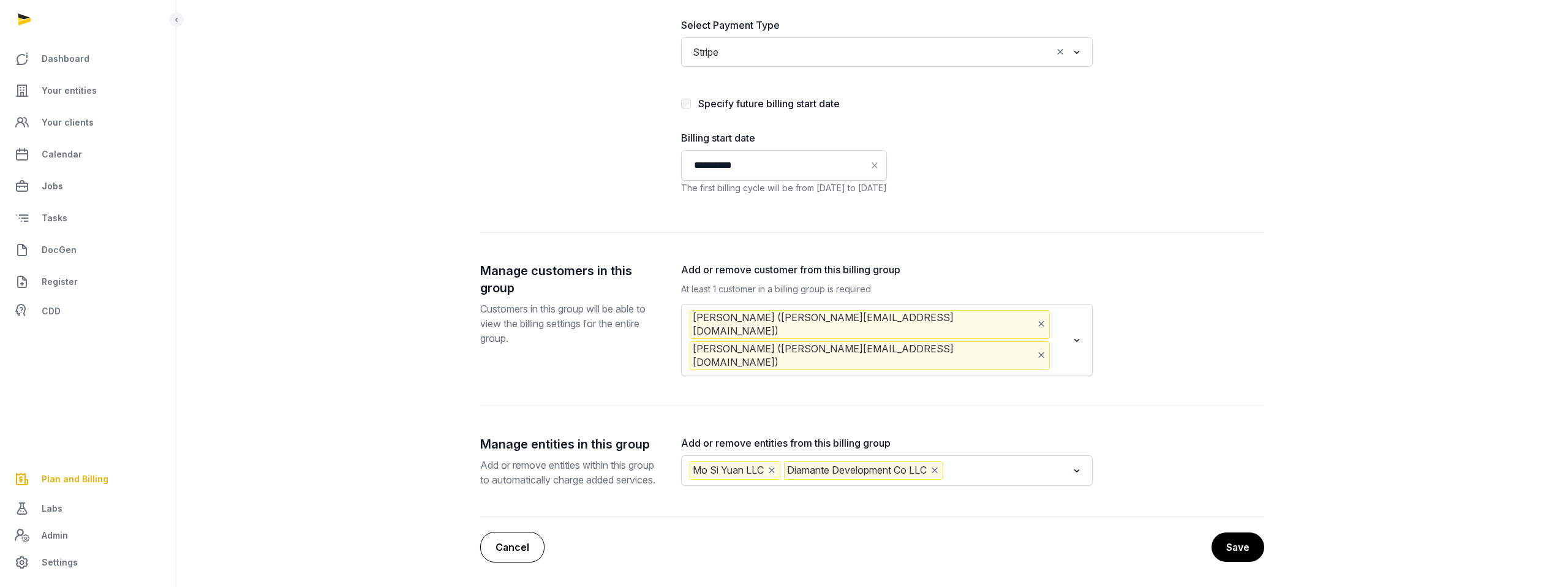
click at [523, 545] on link "Cancel" at bounding box center [512, 547] width 64 height 31
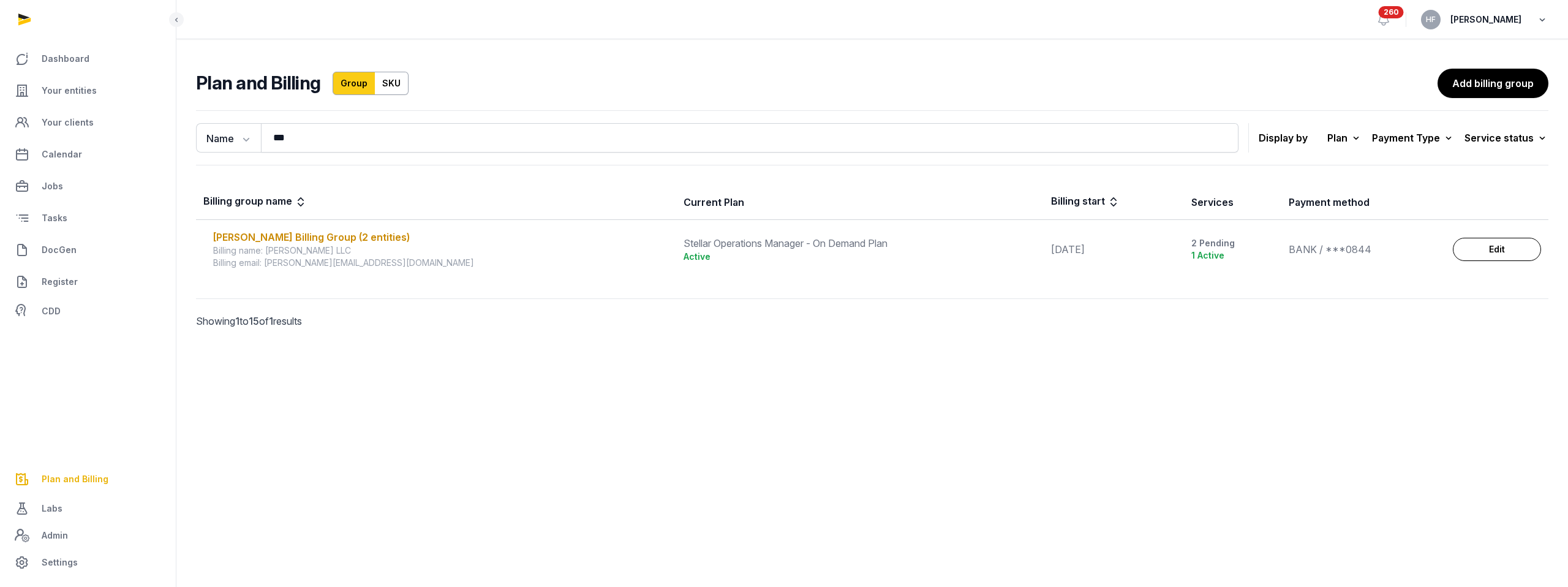
click at [1543, 19] on icon "button" at bounding box center [1542, 20] width 12 height 17
click at [1495, 247] on link "Edit" at bounding box center [1497, 249] width 88 height 24
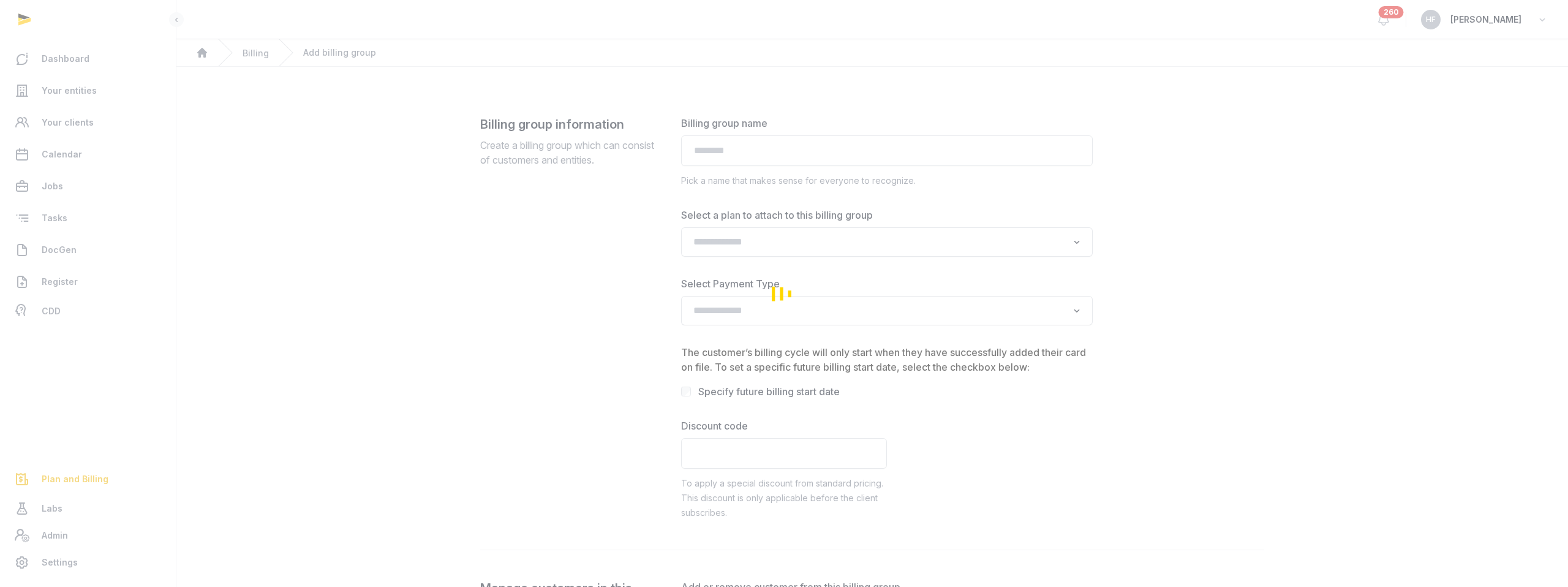
type input "**********"
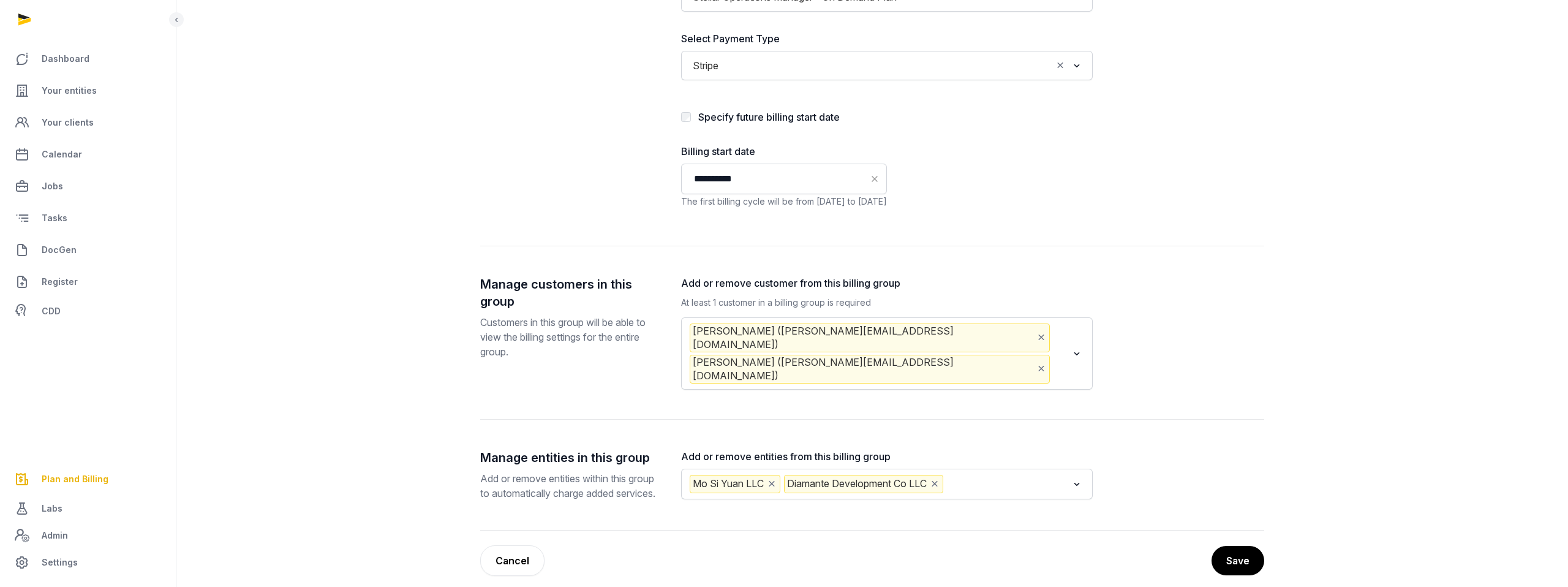
scroll to position [267, 0]
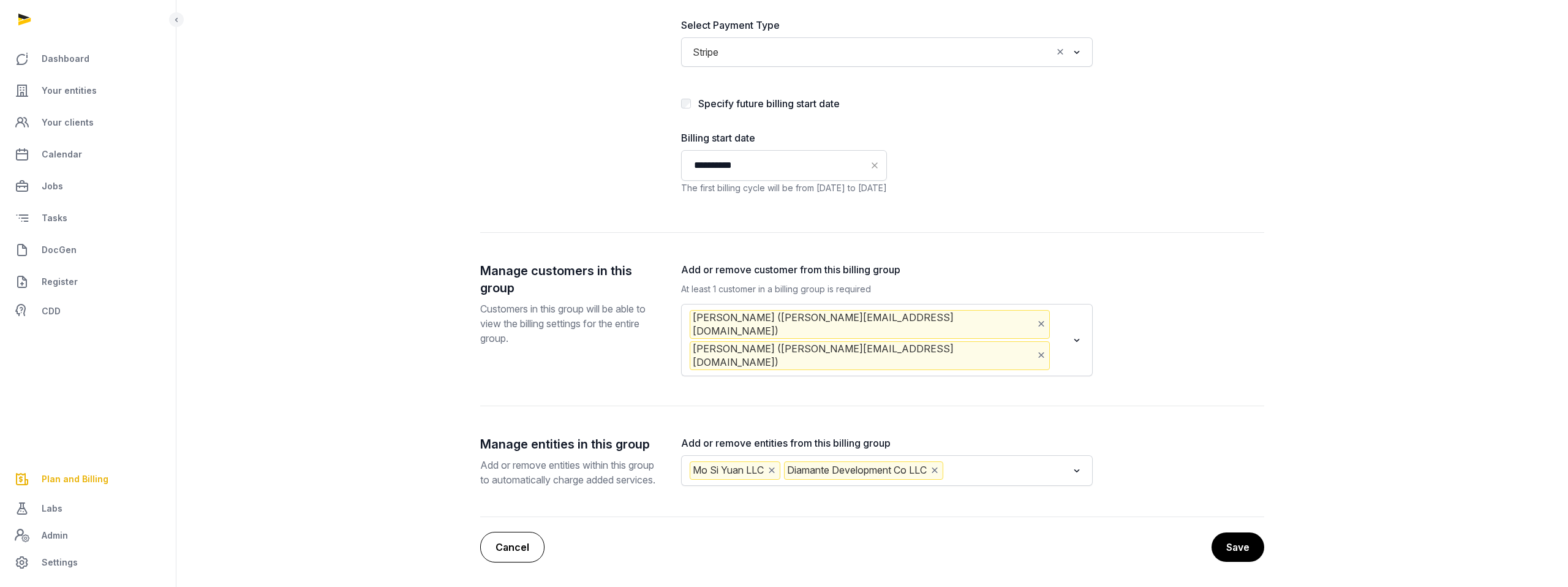
click at [524, 548] on link "Cancel" at bounding box center [512, 547] width 64 height 31
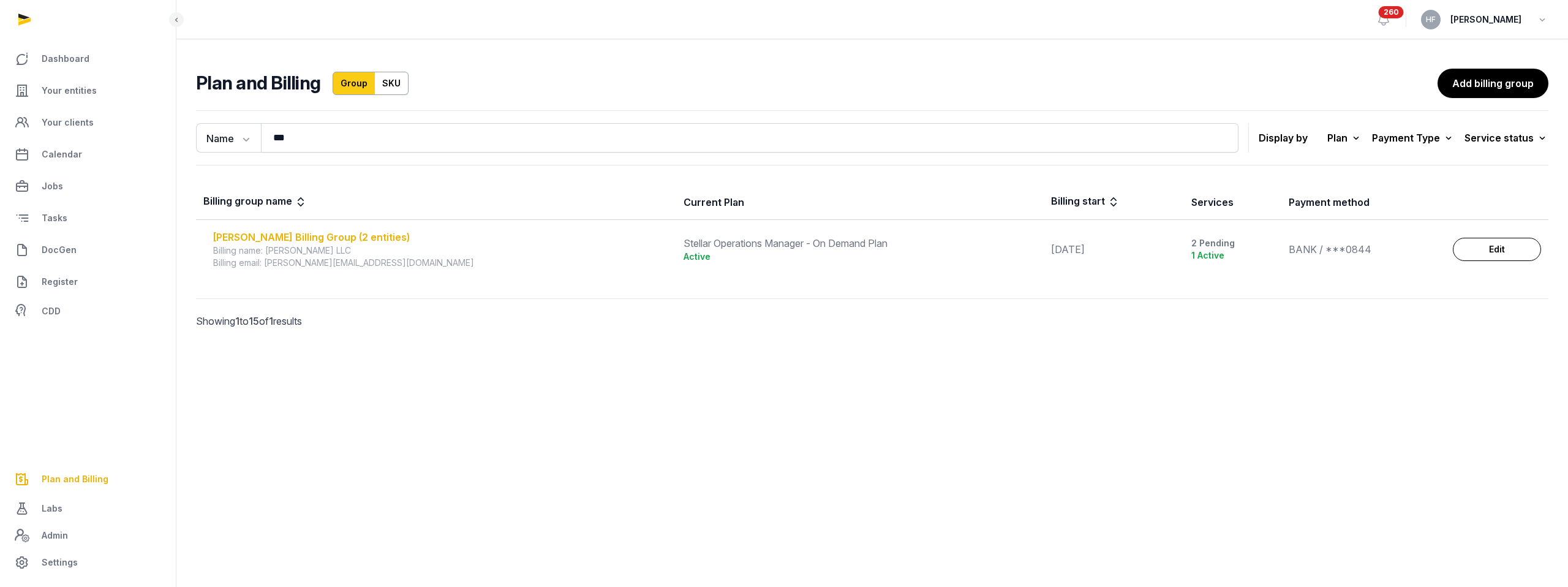
click at [411, 236] on div "[PERSON_NAME] Billing Group (2 entities)" at bounding box center [441, 237] width 456 height 14
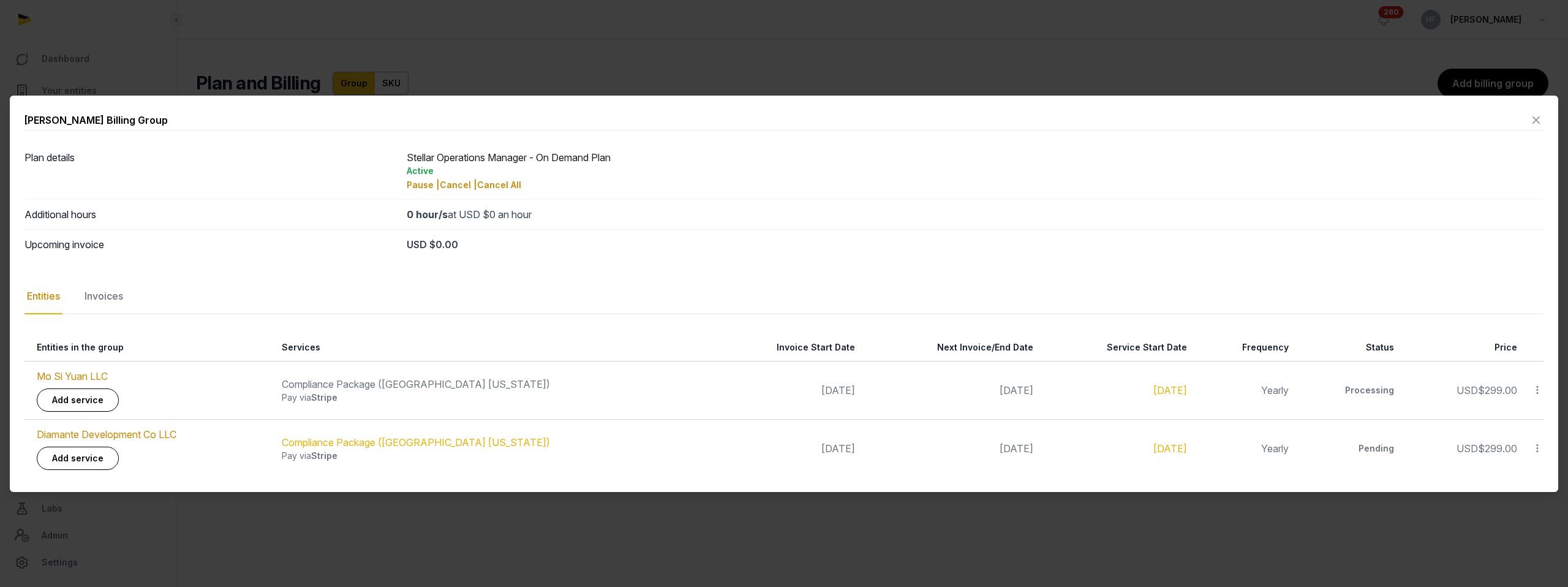
click at [1539, 447] on icon at bounding box center [1537, 448] width 11 height 13
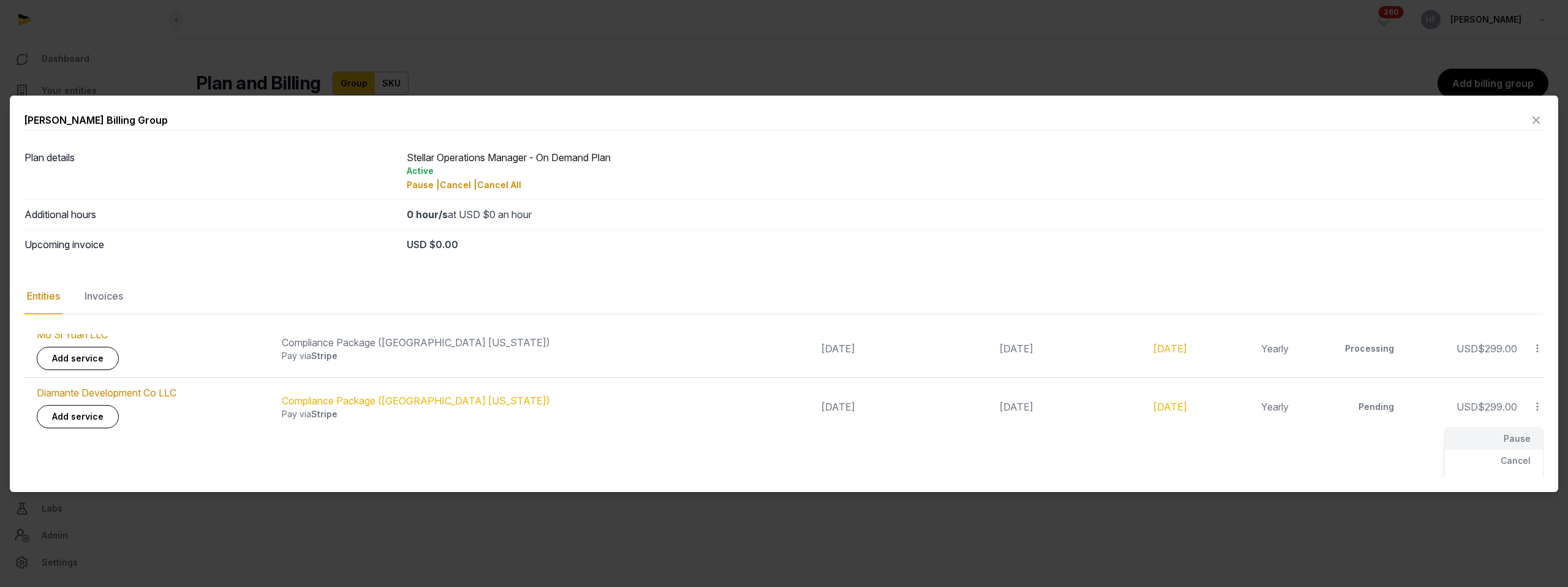
scroll to position [58, 0]
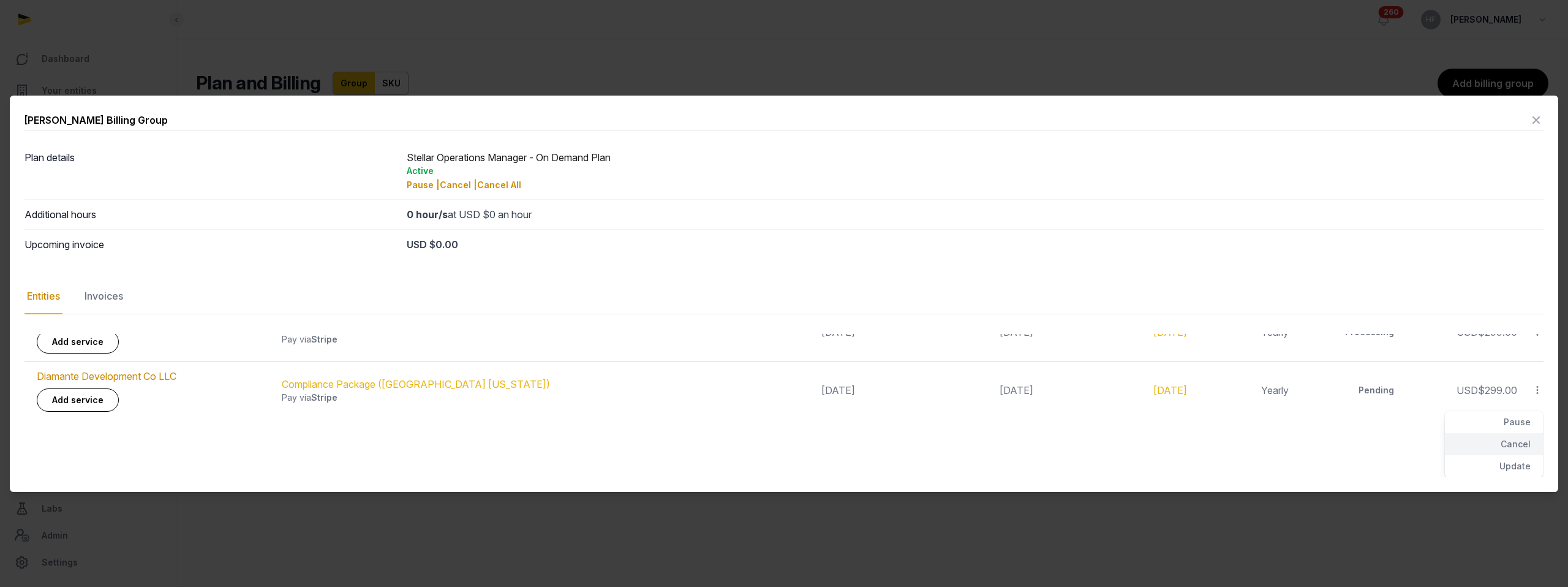
click at [1517, 446] on div "Cancel" at bounding box center [1494, 444] width 98 height 22
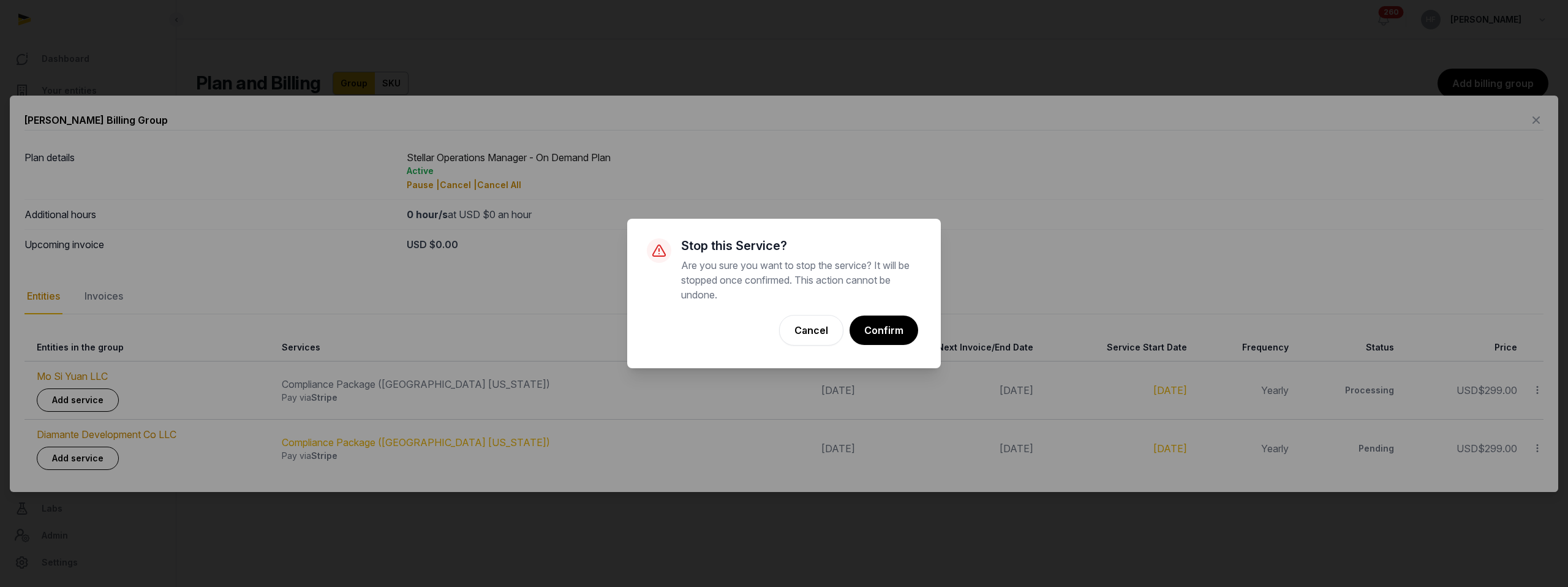
scroll to position [0, 0]
click at [899, 331] on button "Confirm" at bounding box center [883, 330] width 70 height 31
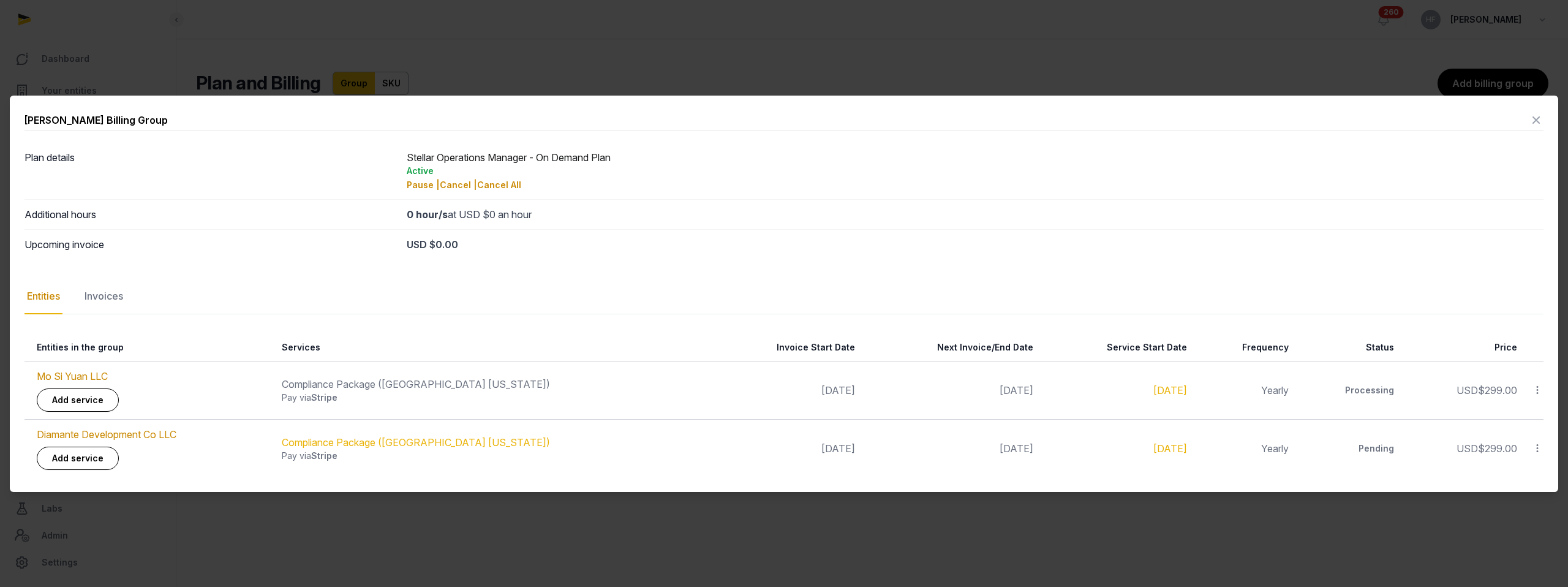
click at [1536, 118] on icon at bounding box center [1536, 120] width 14 height 20
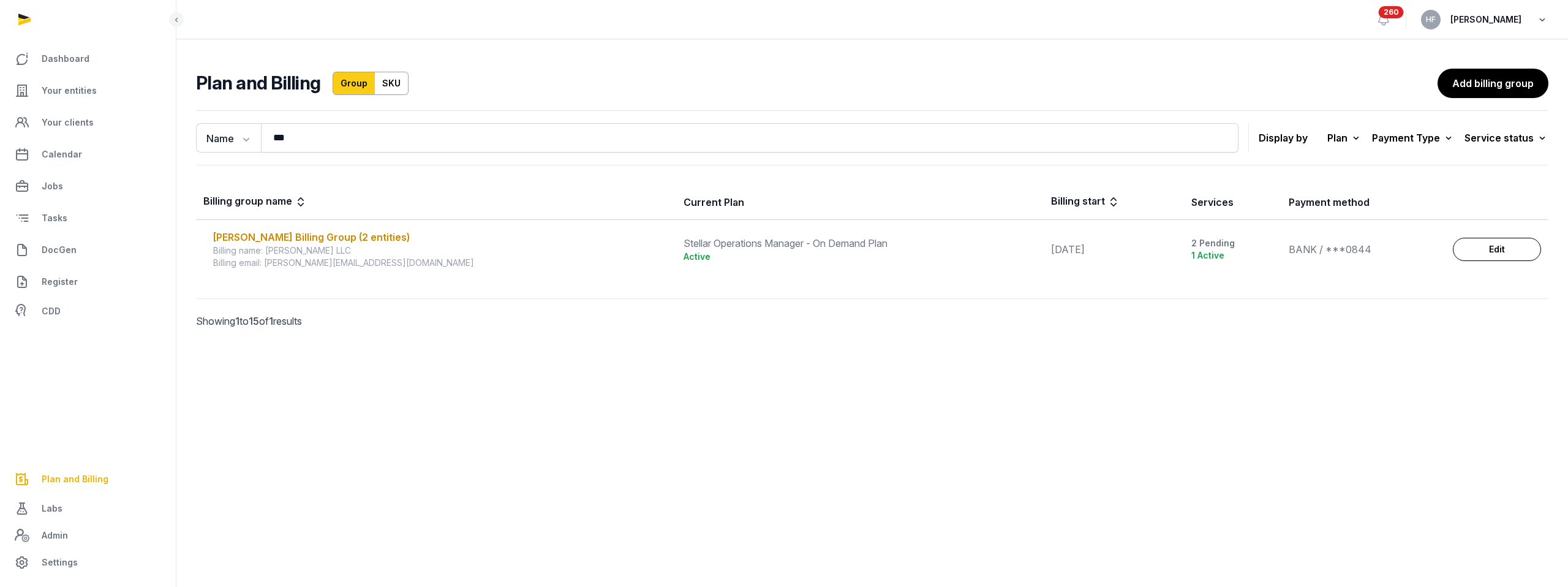
click at [1541, 20] on icon "button" at bounding box center [1542, 20] width 12 height 17
click at [1459, 67] on button "Sign out" at bounding box center [1480, 70] width 137 height 22
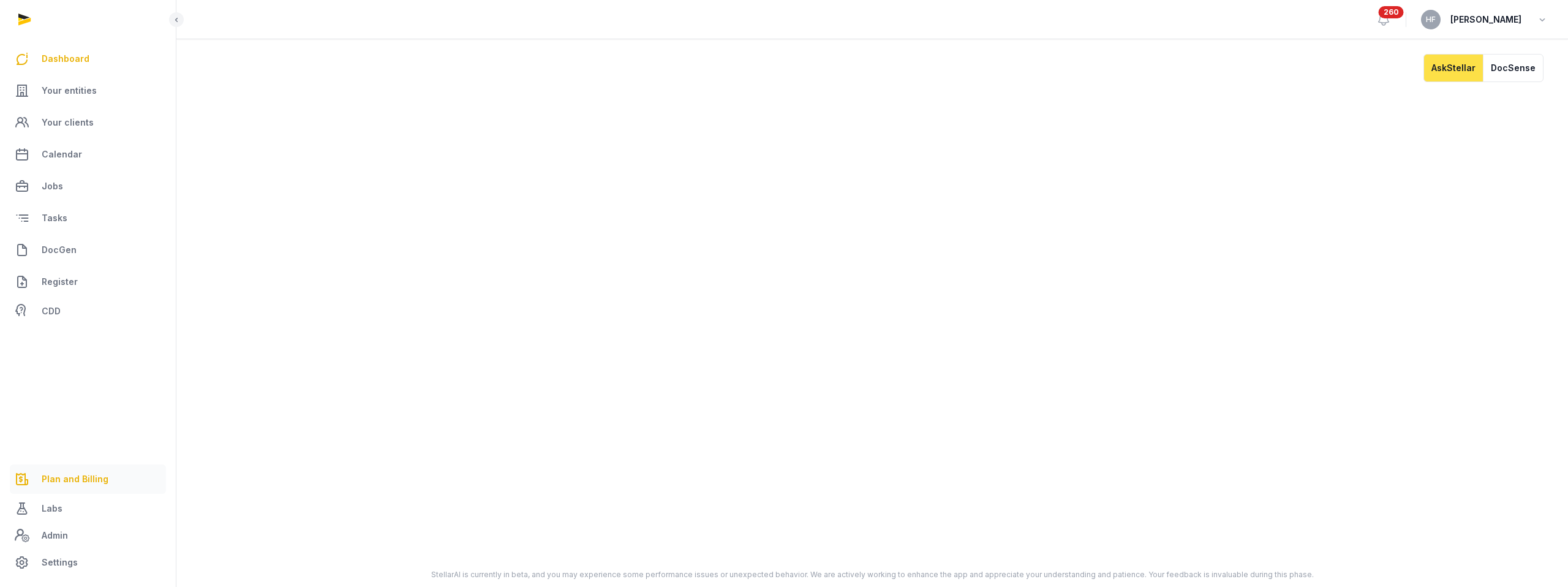
click at [82, 482] on span "Plan and Billing" at bounding box center [75, 479] width 67 height 14
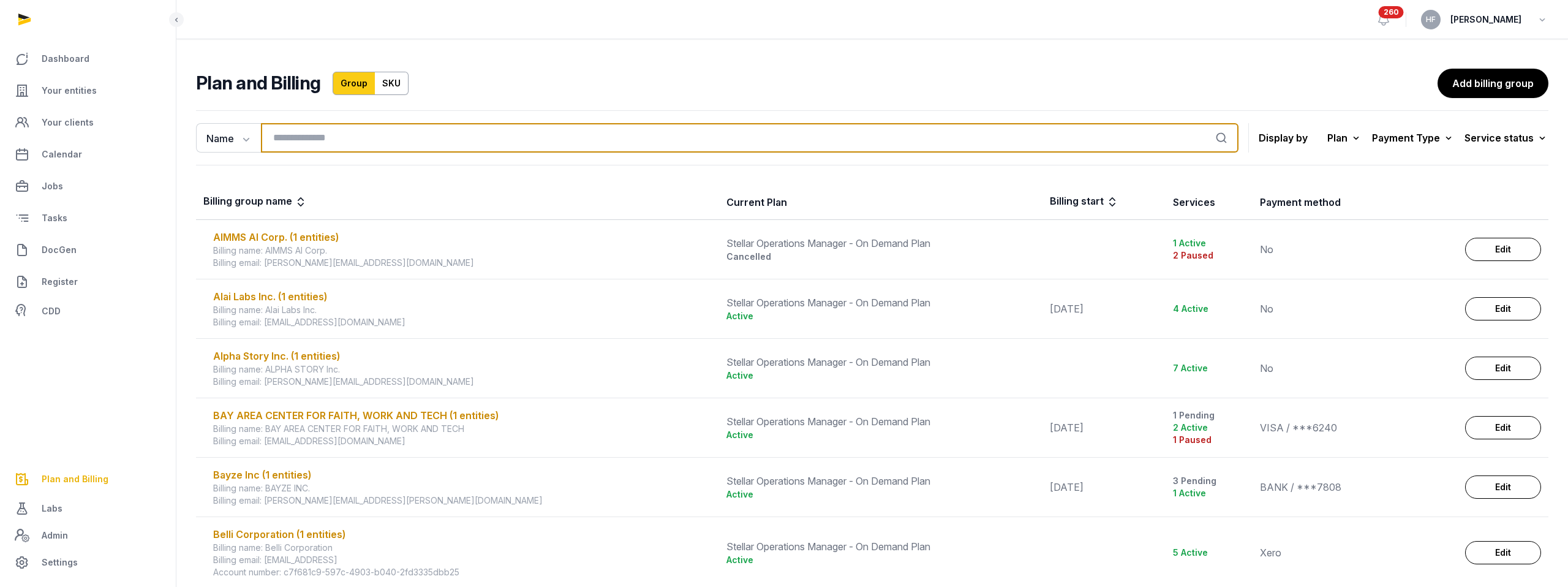
click at [389, 139] on input "search" at bounding box center [750, 137] width 977 height 29
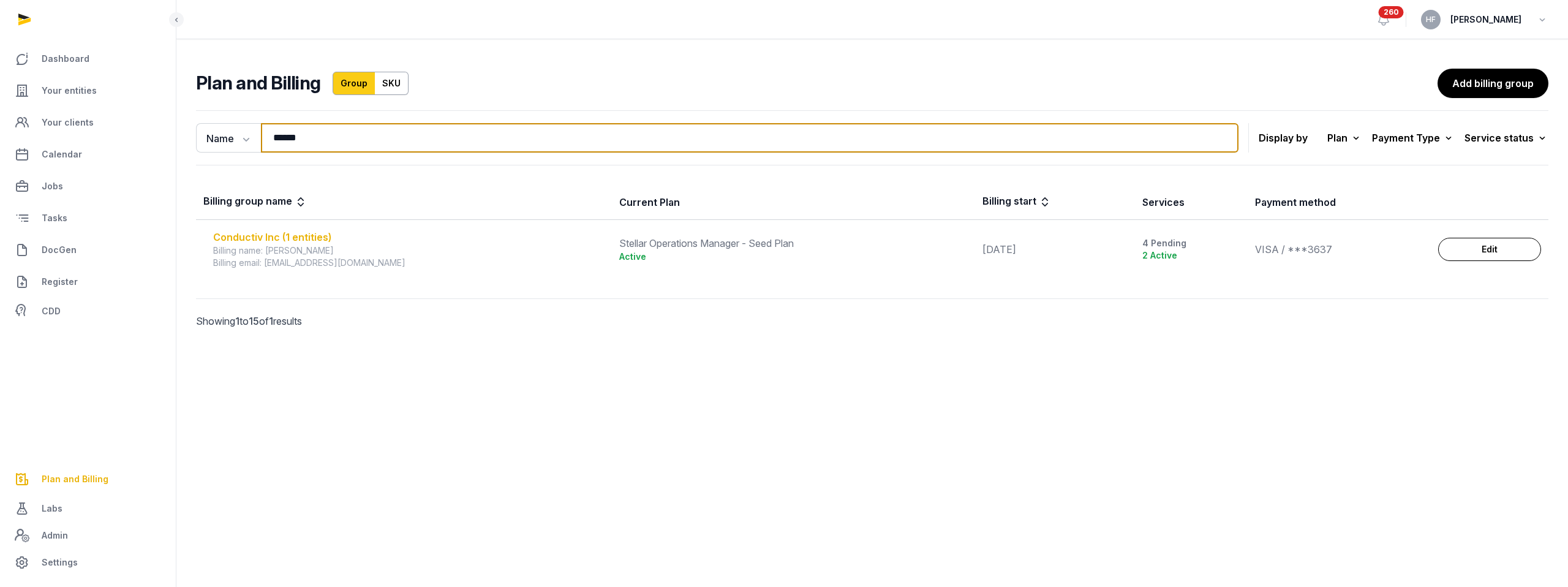
type input "******"
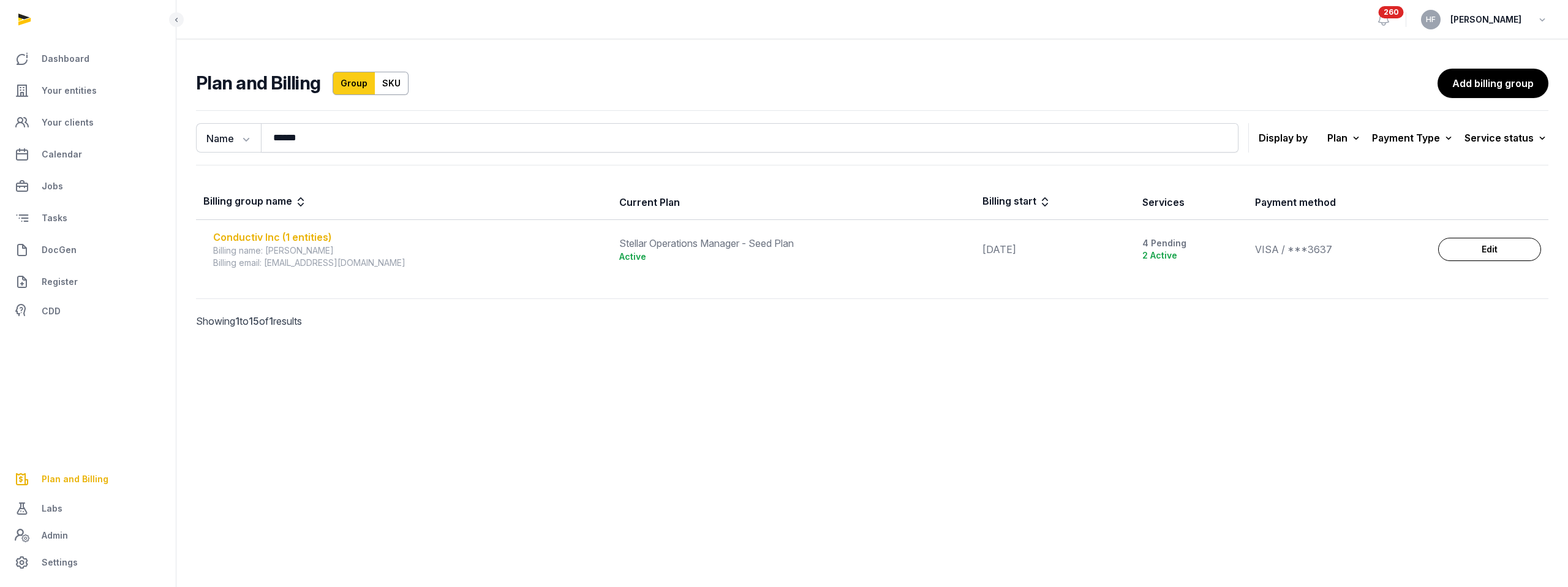
click at [309, 237] on div "Conductiv Inc (1 entities)" at bounding box center [409, 237] width 391 height 14
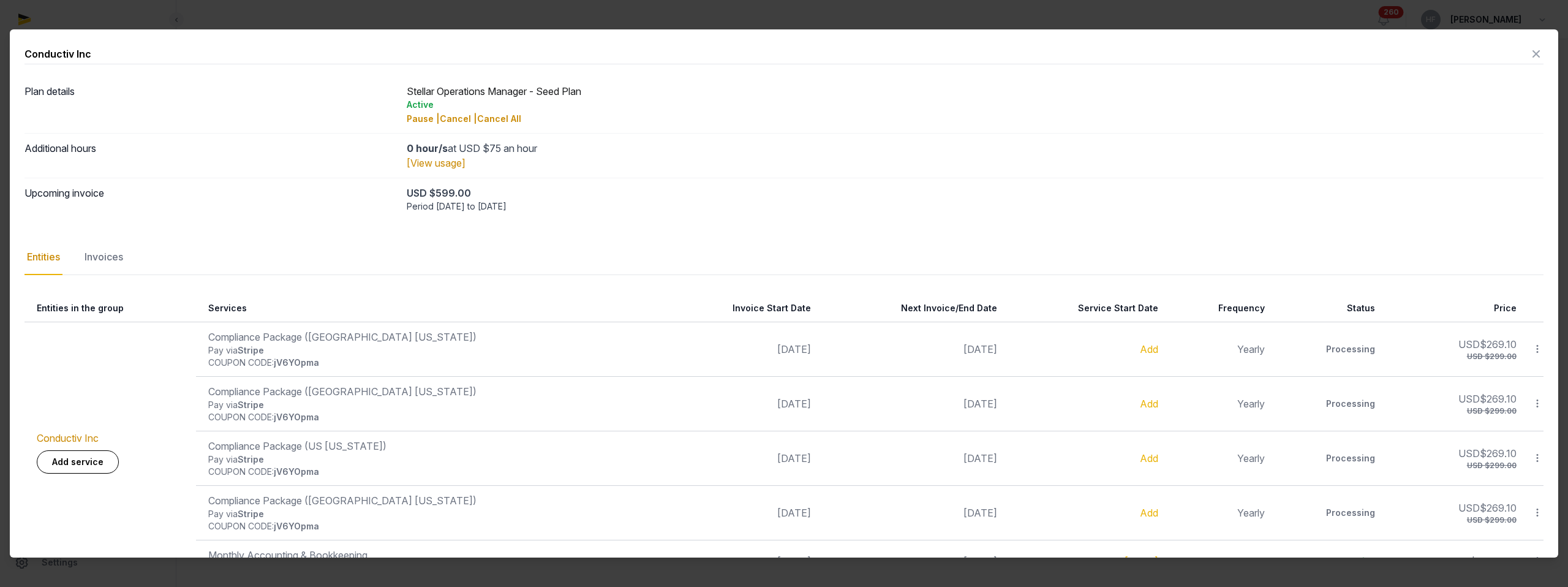
scroll to position [39, 0]
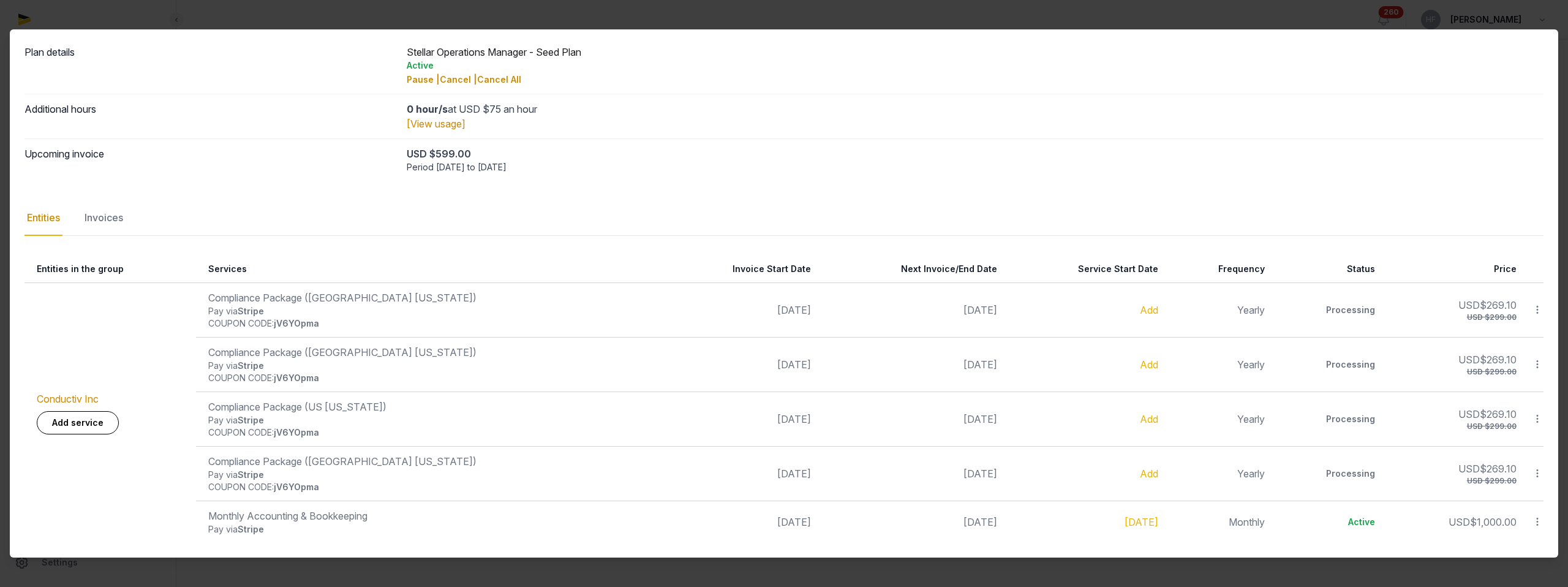
click at [131, 220] on nav "Entities Invoices" at bounding box center [784, 218] width 1519 height 35
click at [116, 219] on div "Invoices" at bounding box center [103, 218] width 43 height 35
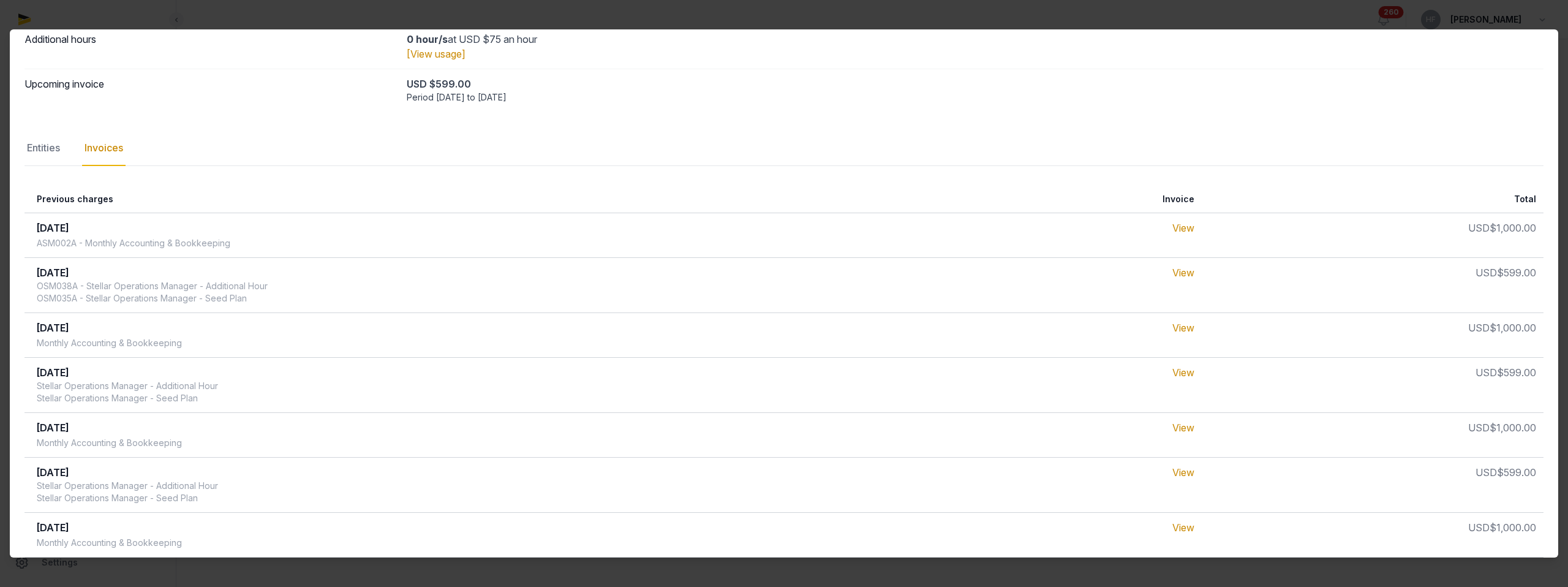
scroll to position [0, 0]
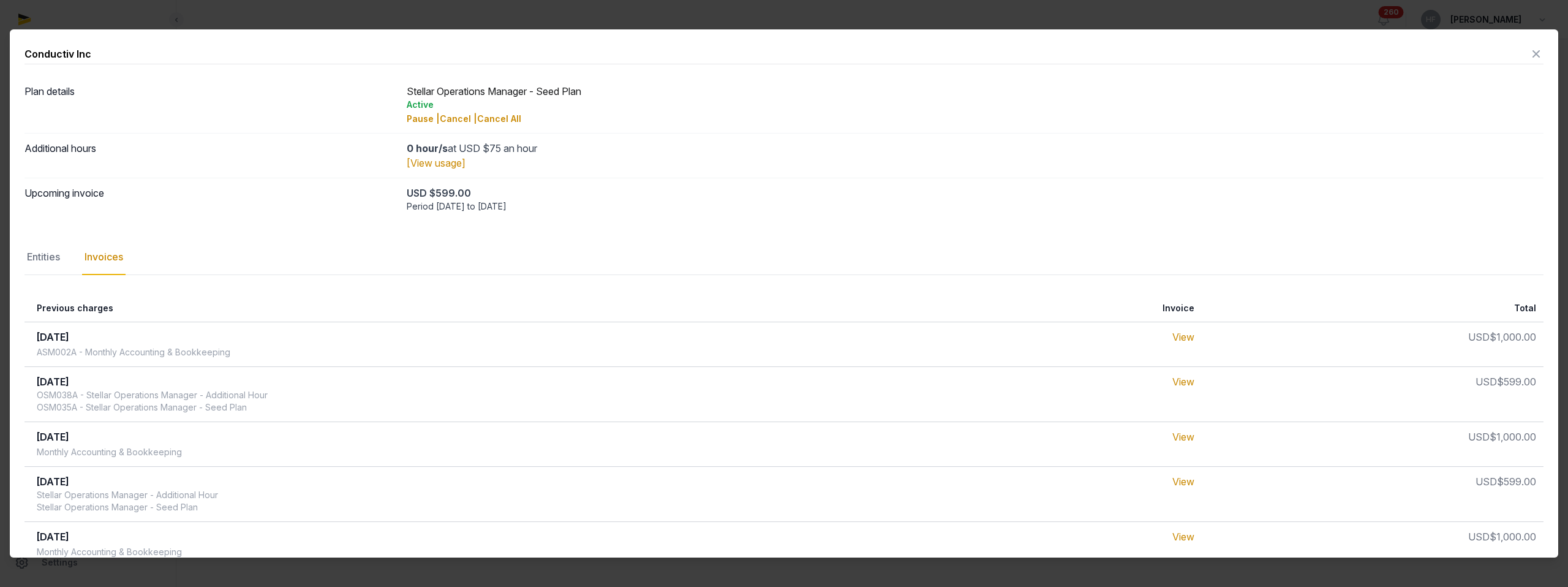
click at [1534, 52] on icon at bounding box center [1536, 54] width 14 height 20
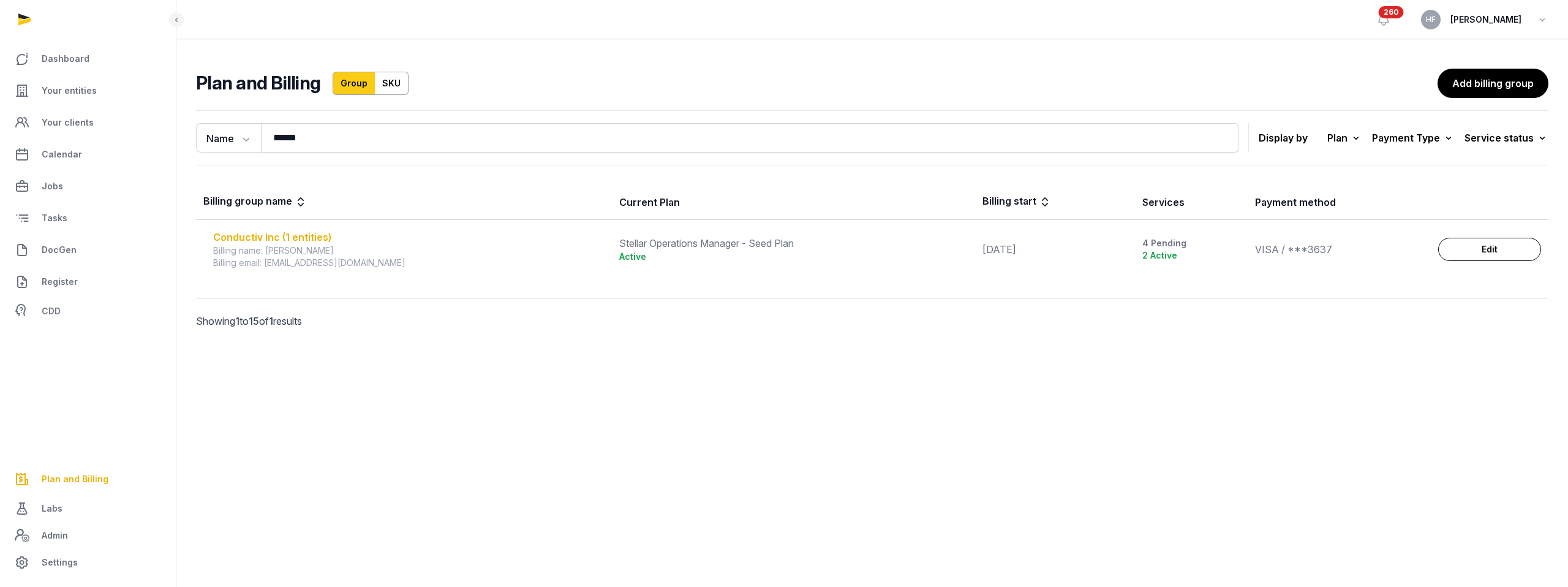
click at [311, 236] on div "Conductiv Inc (1 entities)" at bounding box center [409, 237] width 391 height 14
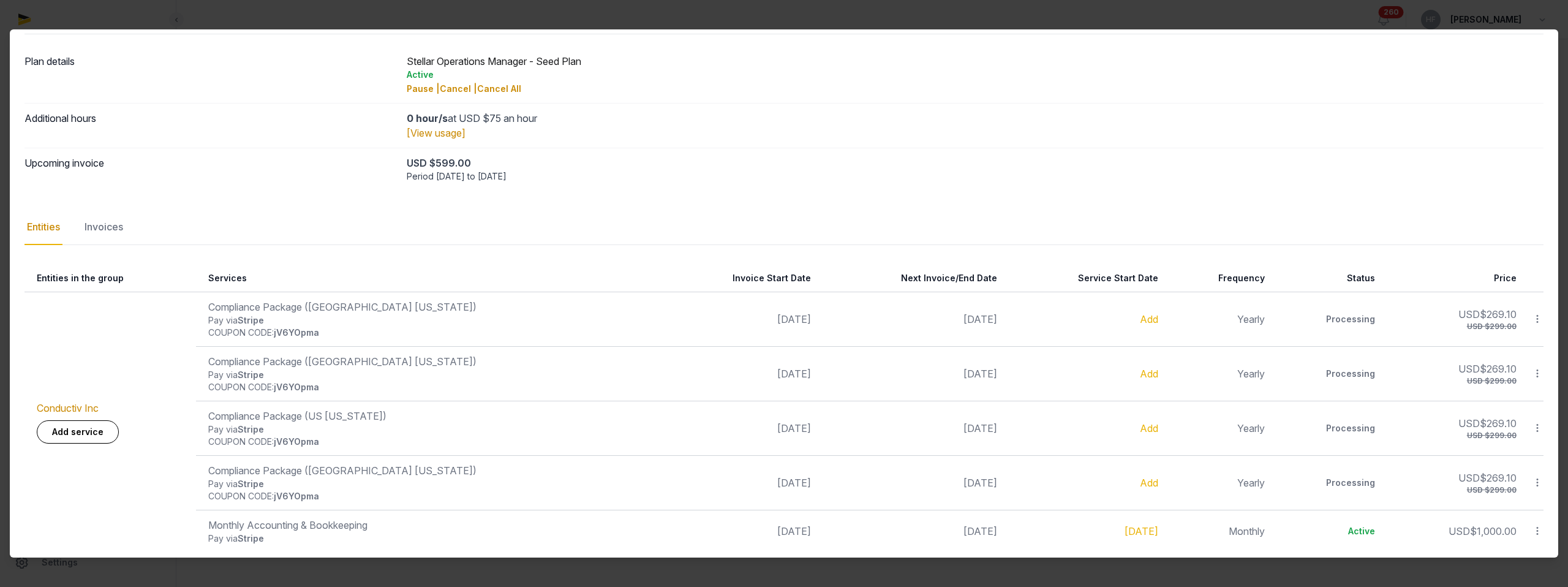
scroll to position [39, 0]
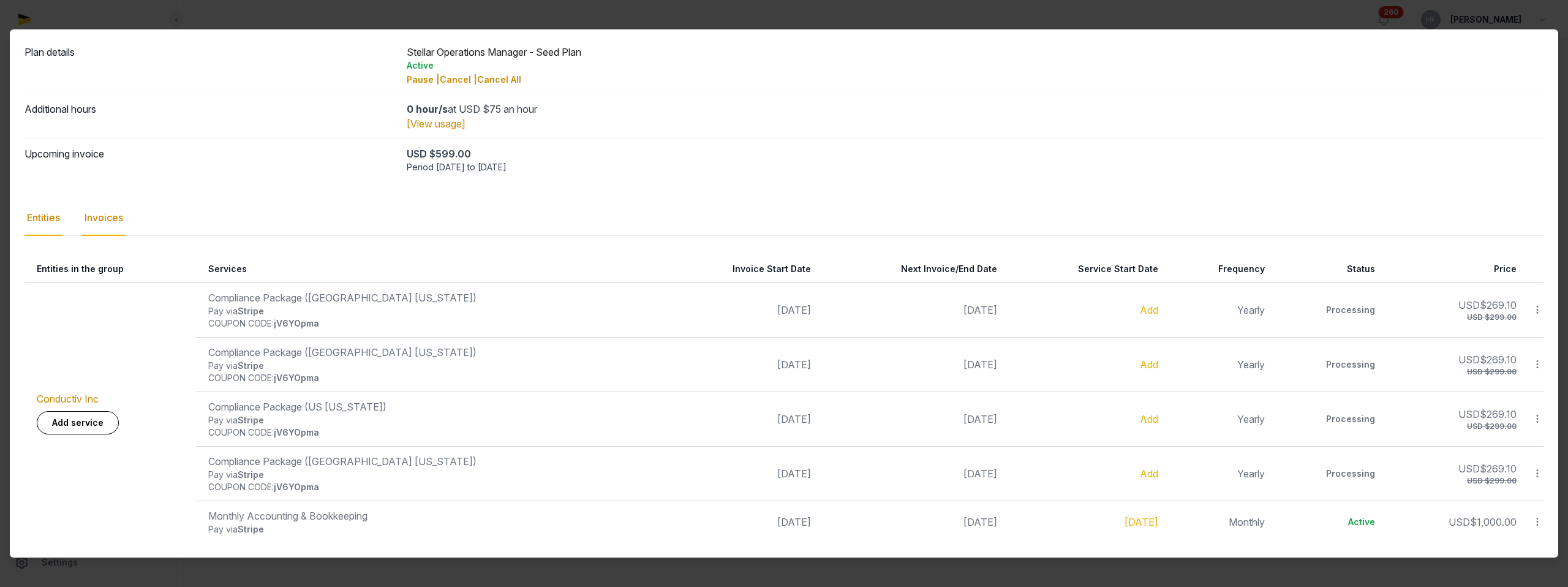
click at [121, 218] on div "Invoices" at bounding box center [103, 218] width 43 height 35
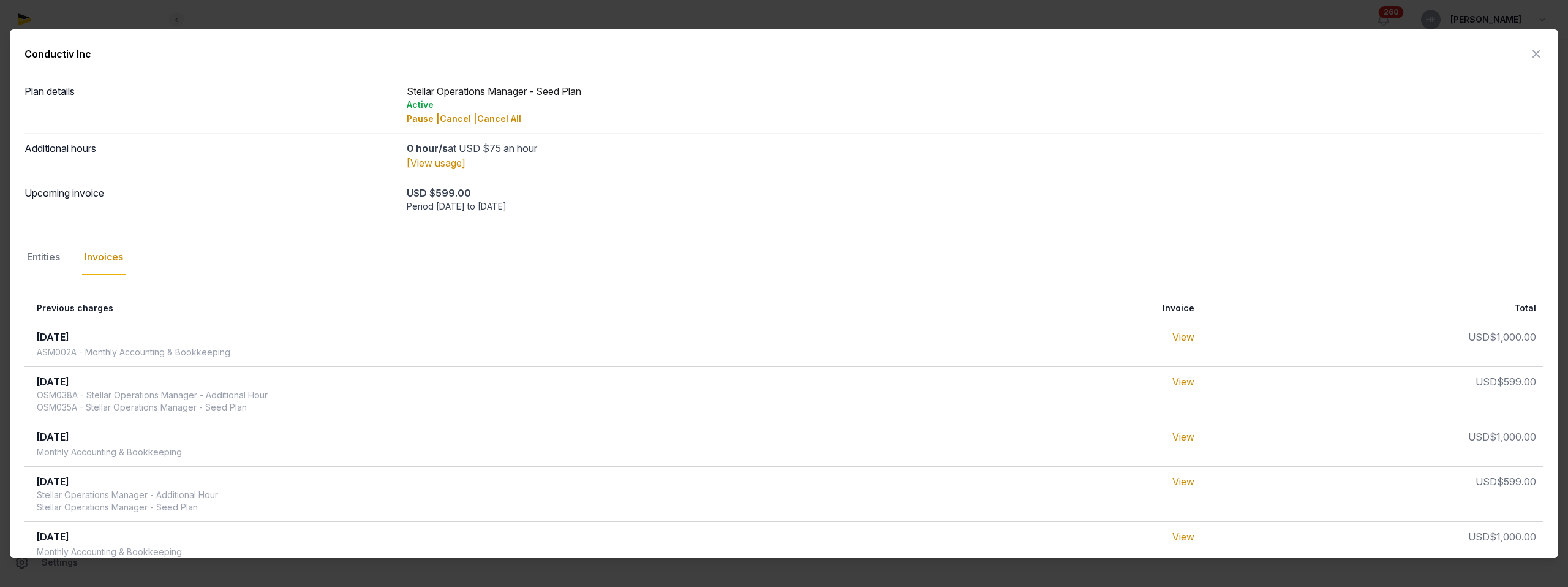
click at [1541, 56] on icon at bounding box center [1536, 54] width 14 height 20
